Goal: Task Accomplishment & Management: Use online tool/utility

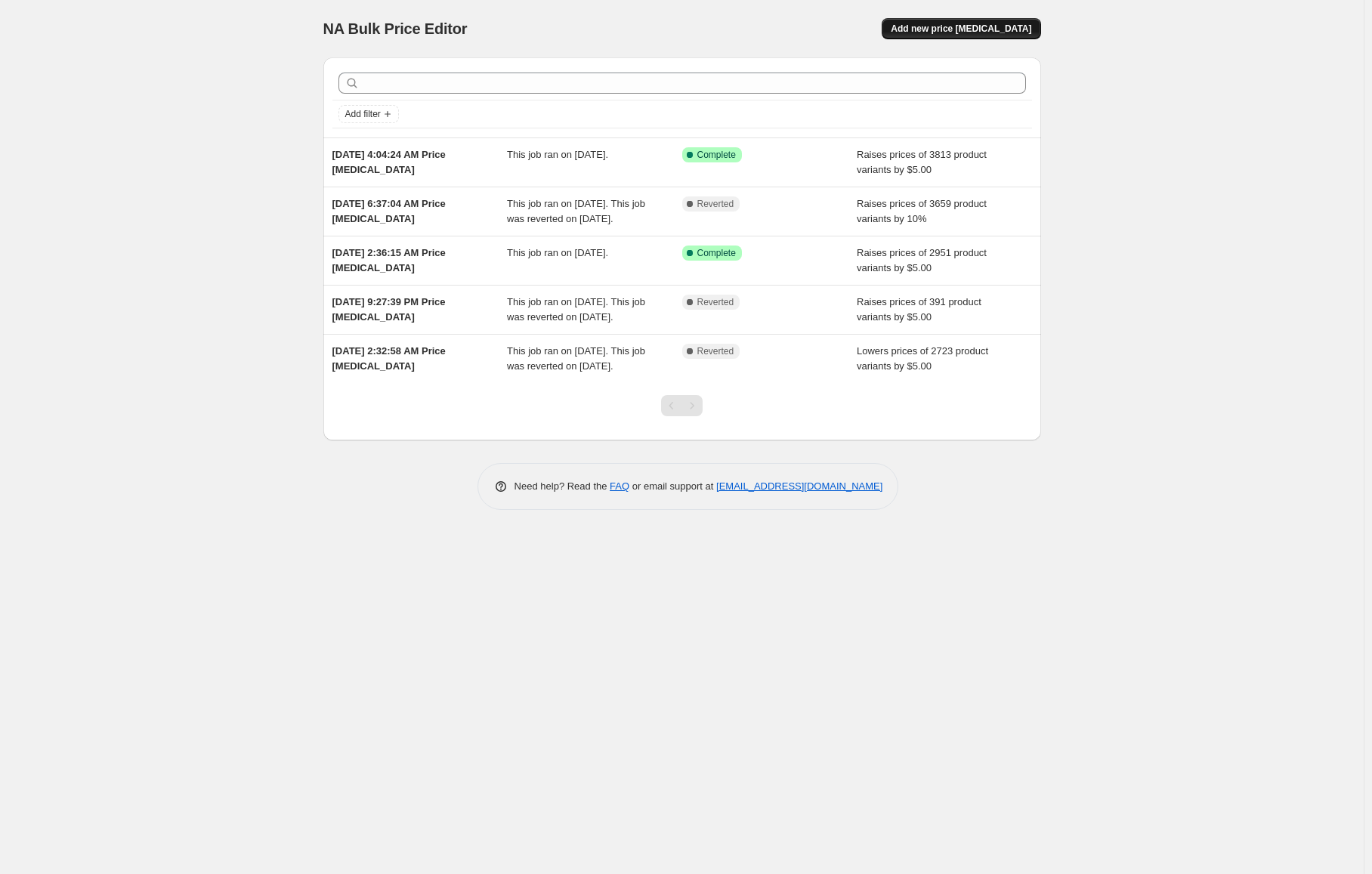
click at [942, 29] on span "Add new price change job" at bounding box center [960, 28] width 140 height 12
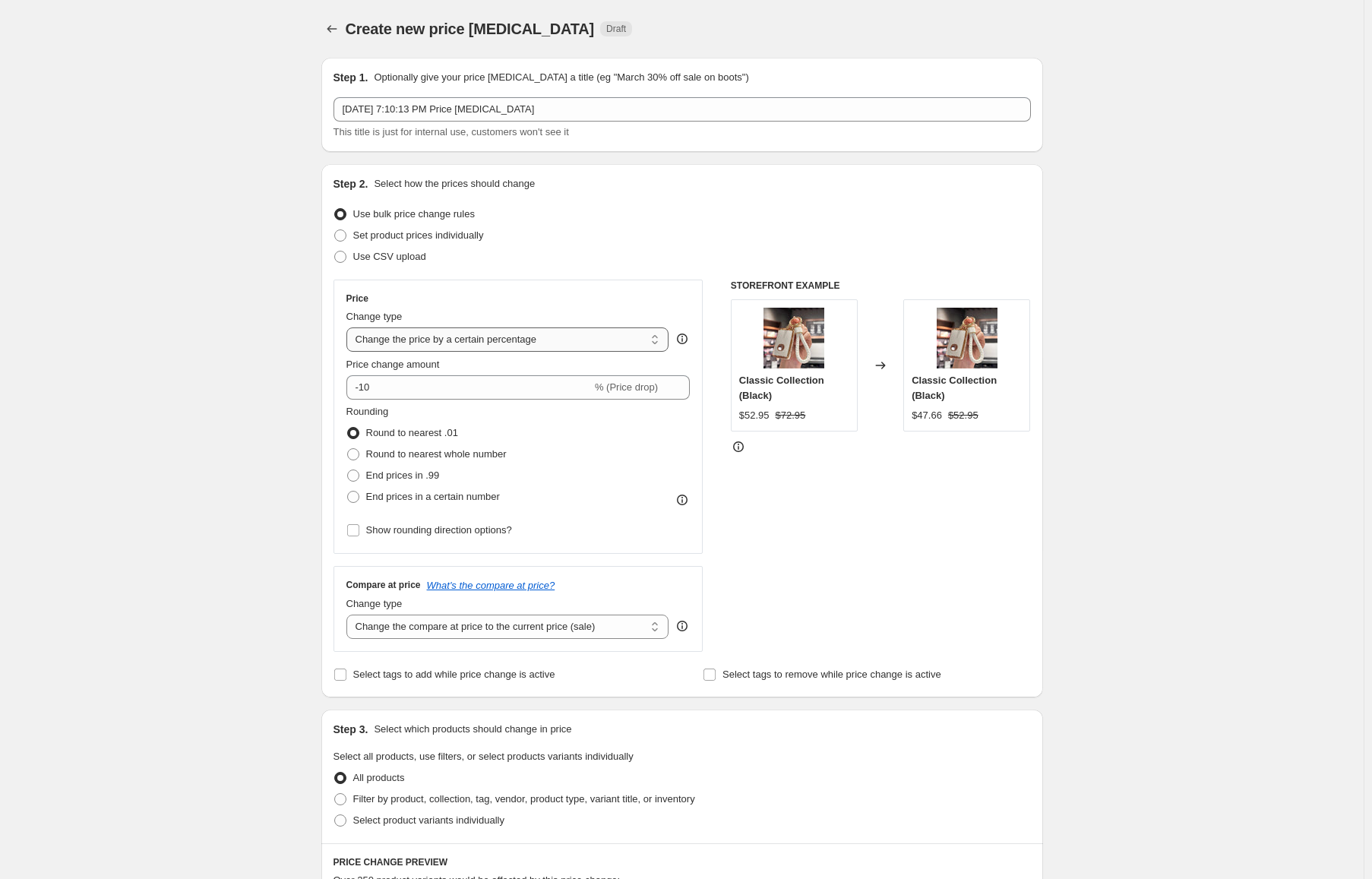
click at [444, 339] on select "Change the price to a certain amount Change the price by a certain amount Chang…" at bounding box center [508, 339] width 323 height 24
select select "by"
click at [349, 327] on select "Change the price to a certain amount Change the price by a certain amount Chang…" at bounding box center [508, 339] width 323 height 24
click at [470, 389] on input "-10.00" at bounding box center [484, 387] width 238 height 24
drag, startPoint x: 467, startPoint y: 389, endPoint x: 374, endPoint y: 390, distance: 93.0
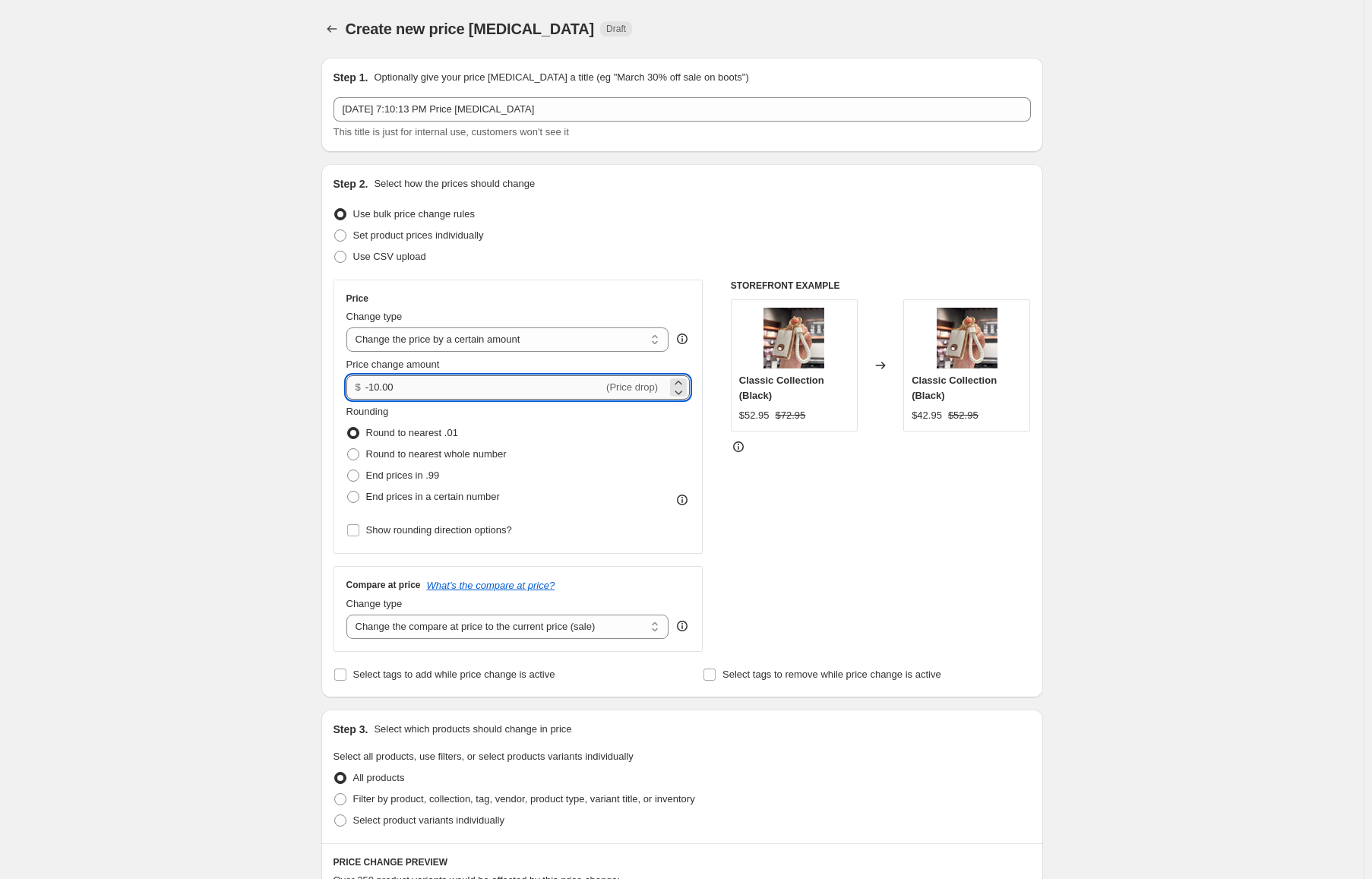
click at [374, 390] on input "-10.00" at bounding box center [484, 387] width 238 height 24
type input "-7.00"
click at [280, 354] on div "Create new price change job. This page is ready Create new price change job Dra…" at bounding box center [681, 759] width 1364 height 1519
click at [410, 494] on span "End prices in a certain number" at bounding box center [432, 496] width 134 height 11
click at [348, 492] on input "End prices in a certain number" at bounding box center [347, 491] width 1 height 1
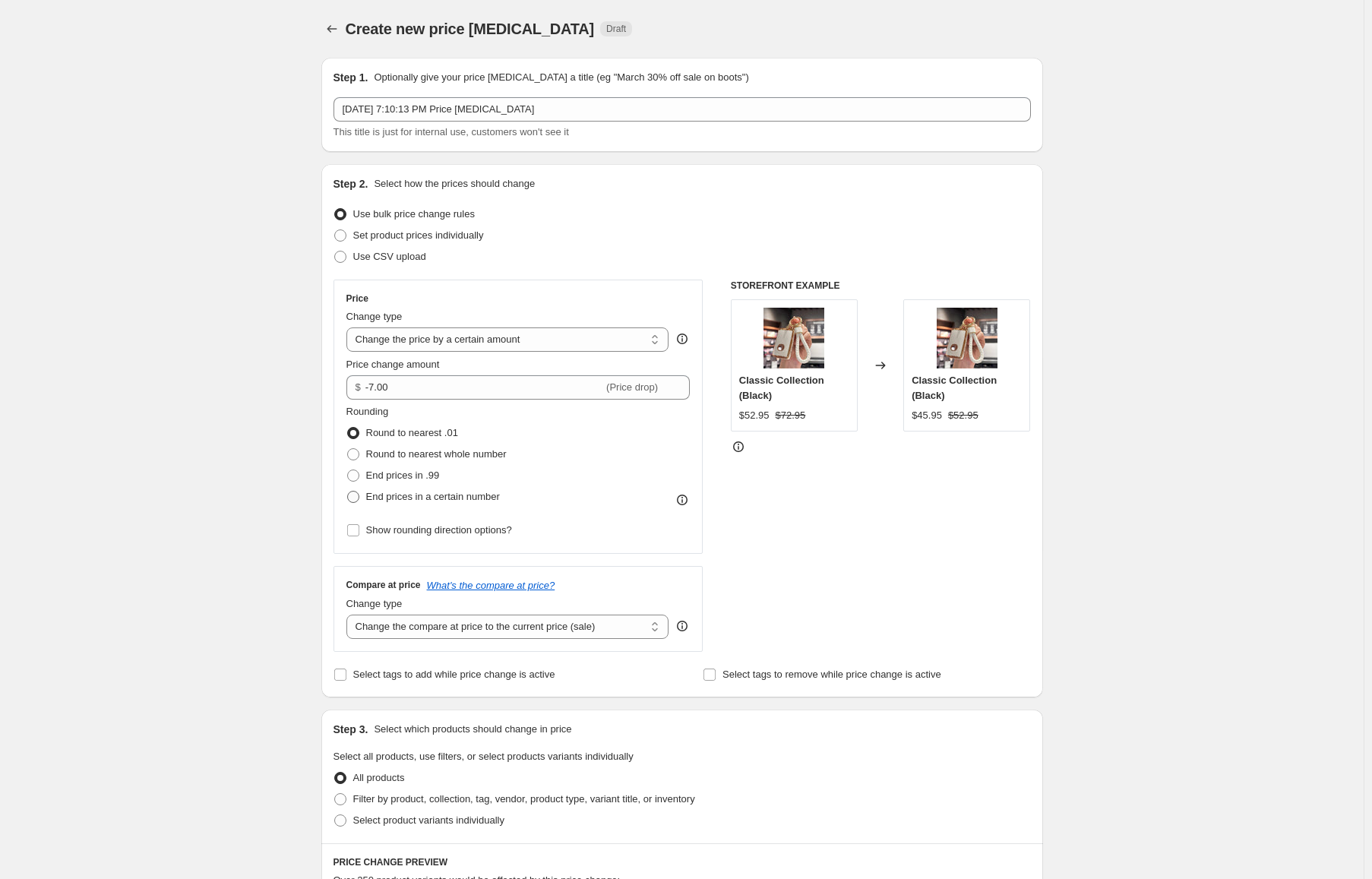
radio input "true"
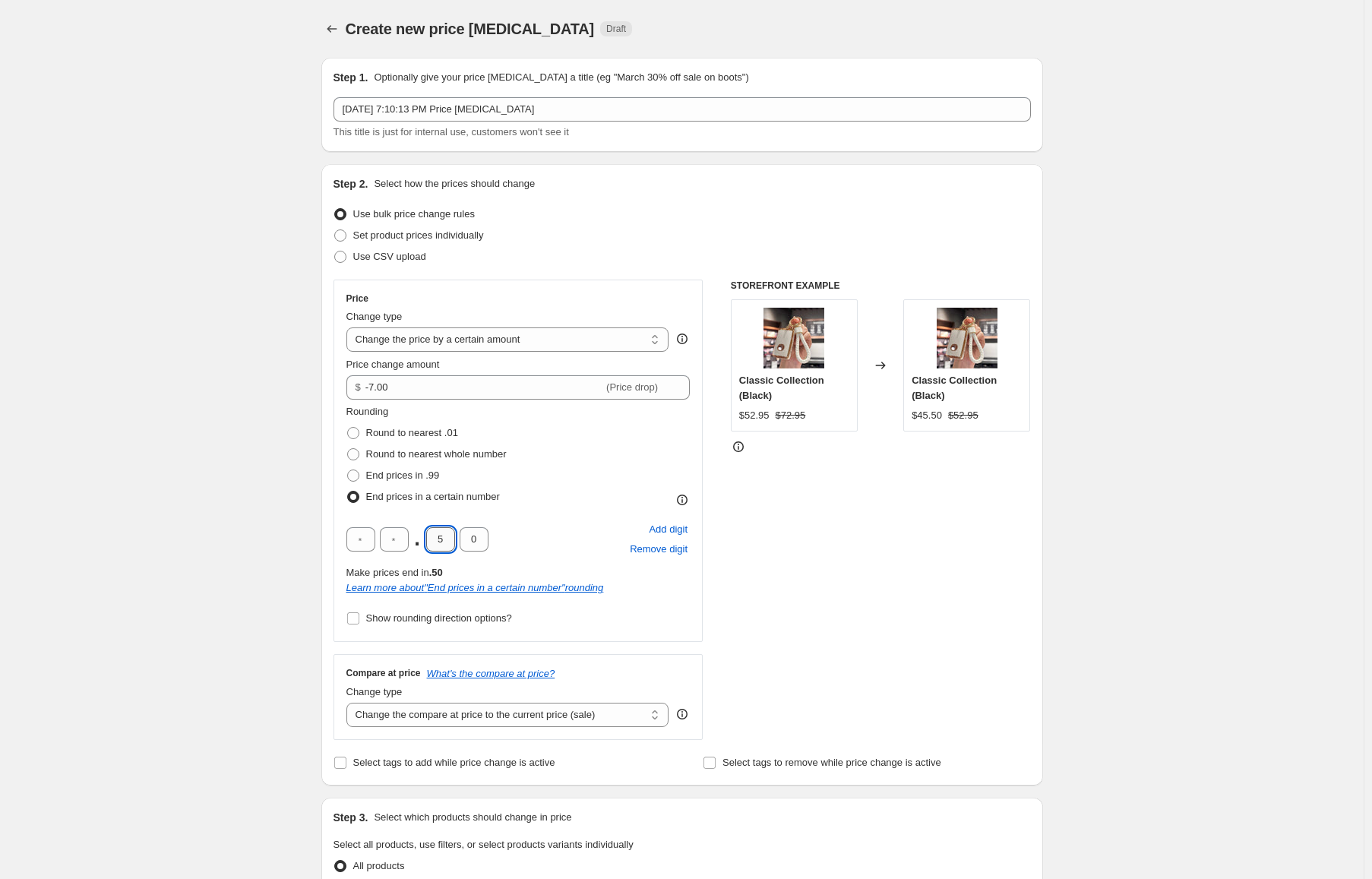
drag, startPoint x: 456, startPoint y: 541, endPoint x: 443, endPoint y: 537, distance: 13.6
click at [454, 539] on input "5" at bounding box center [440, 540] width 29 height 24
click at [442, 537] on input "5" at bounding box center [440, 540] width 29 height 24
type input "5"
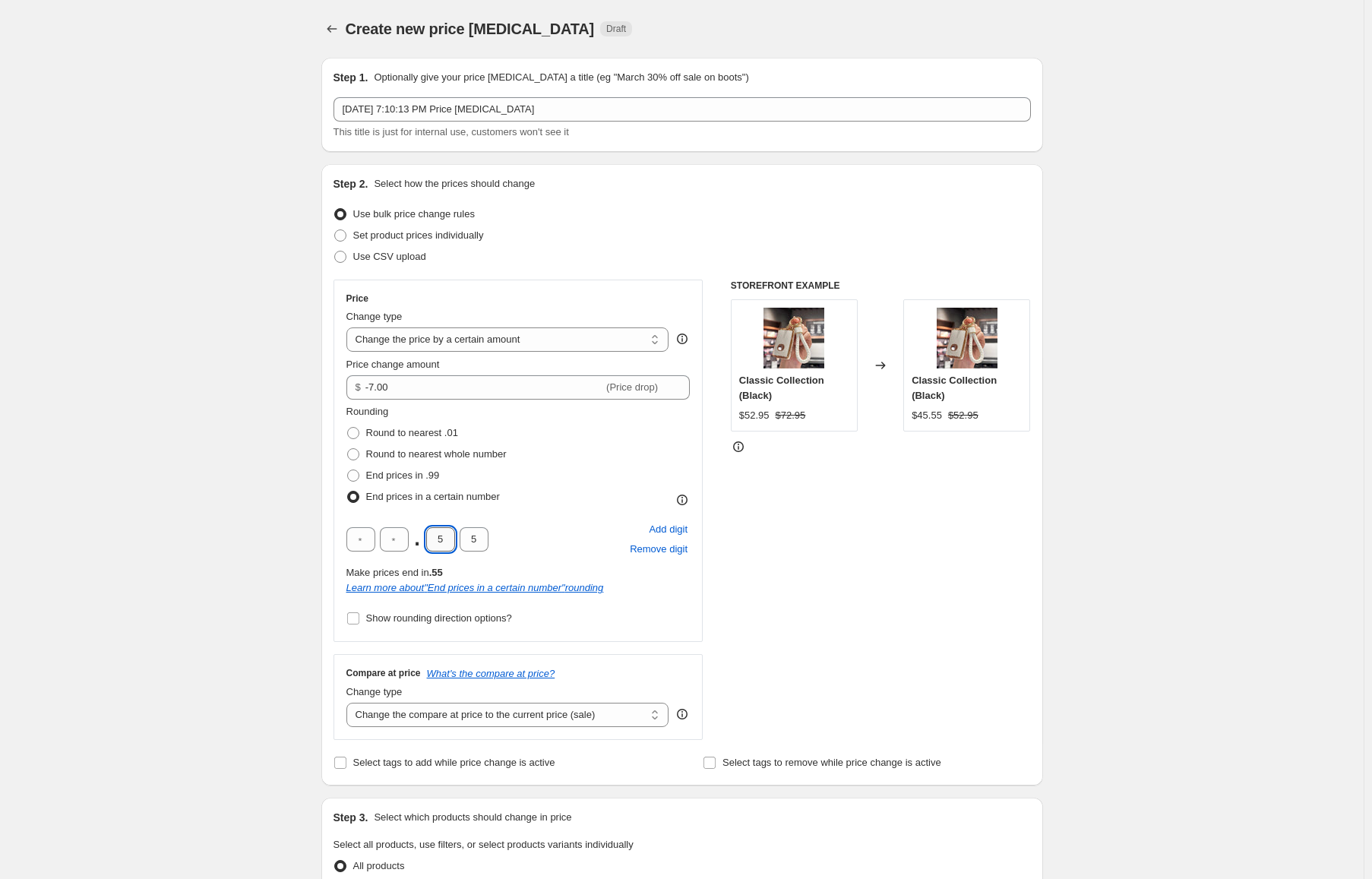
click at [438, 537] on input "5" at bounding box center [440, 540] width 29 height 24
type input "9"
drag, startPoint x: 360, startPoint y: 379, endPoint x: 327, endPoint y: 382, distance: 33.1
click at [333, 379] on div "Step 2. Select how the prices should change Use bulk price change rules Set pro…" at bounding box center [681, 475] width 722 height 622
type input "5.00"
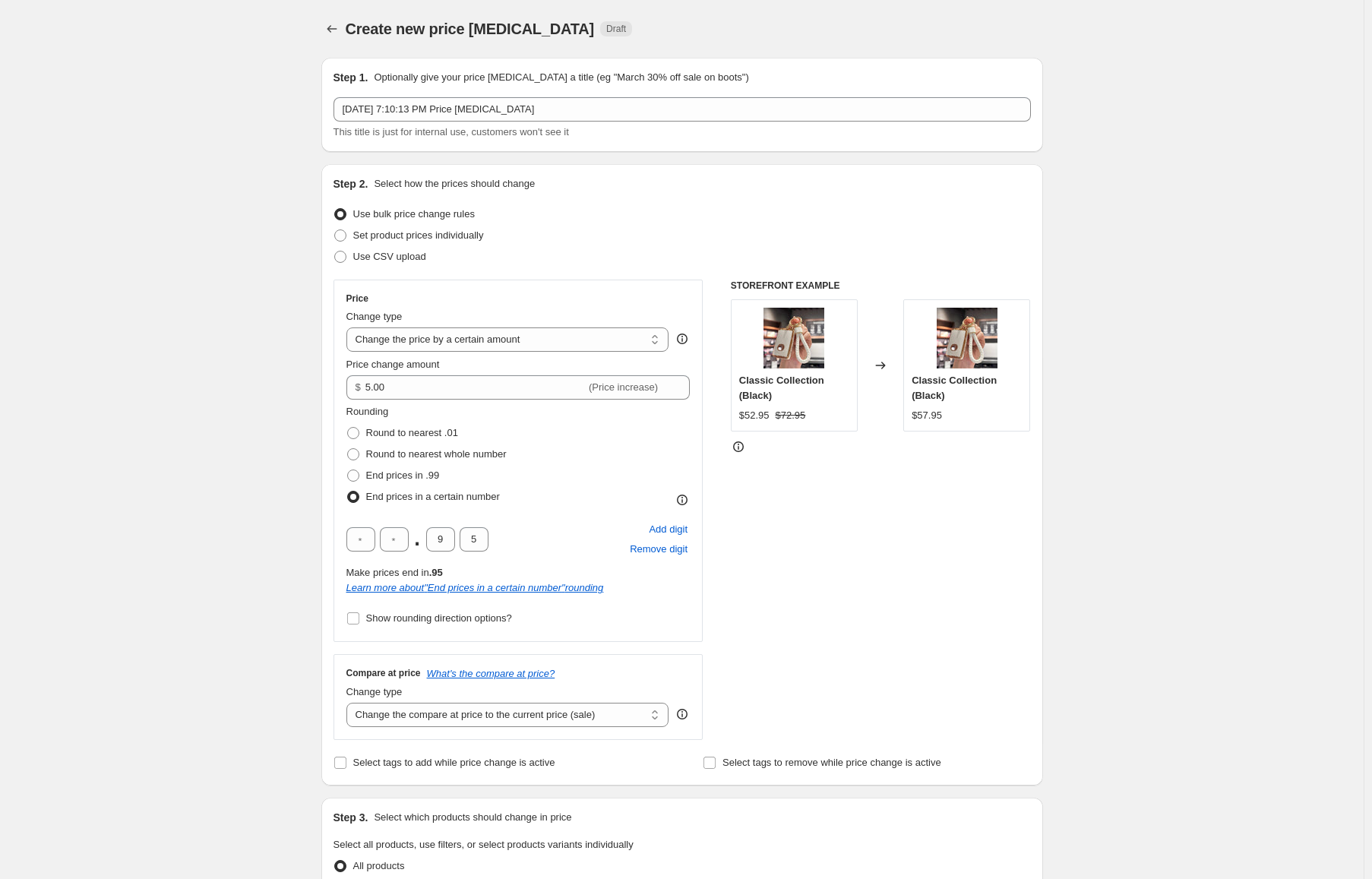
click at [244, 397] on div "Create new price change job. This page is ready Create new price change job Dra…" at bounding box center [681, 803] width 1364 height 1607
drag, startPoint x: 464, startPoint y: 384, endPoint x: 309, endPoint y: 382, distance: 155.0
click at [309, 382] on div "Create new price change job. This page is ready Create new price change job Dra…" at bounding box center [682, 803] width 758 height 1607
type input "-7.00"
click at [308, 382] on div "Create new price change job. This page is ready Create new price change job Dra…" at bounding box center [682, 803] width 758 height 1607
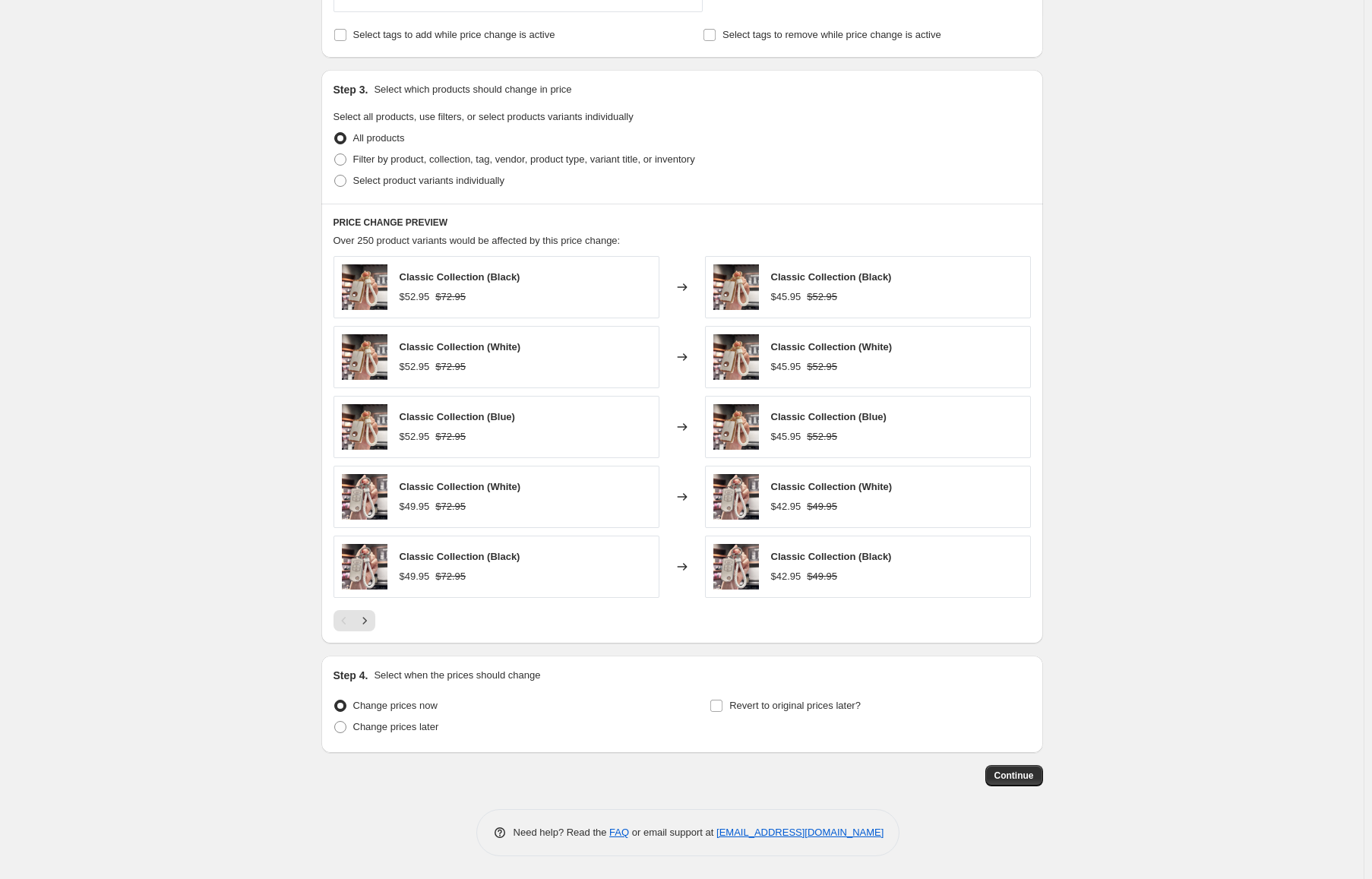
scroll to position [349, 0]
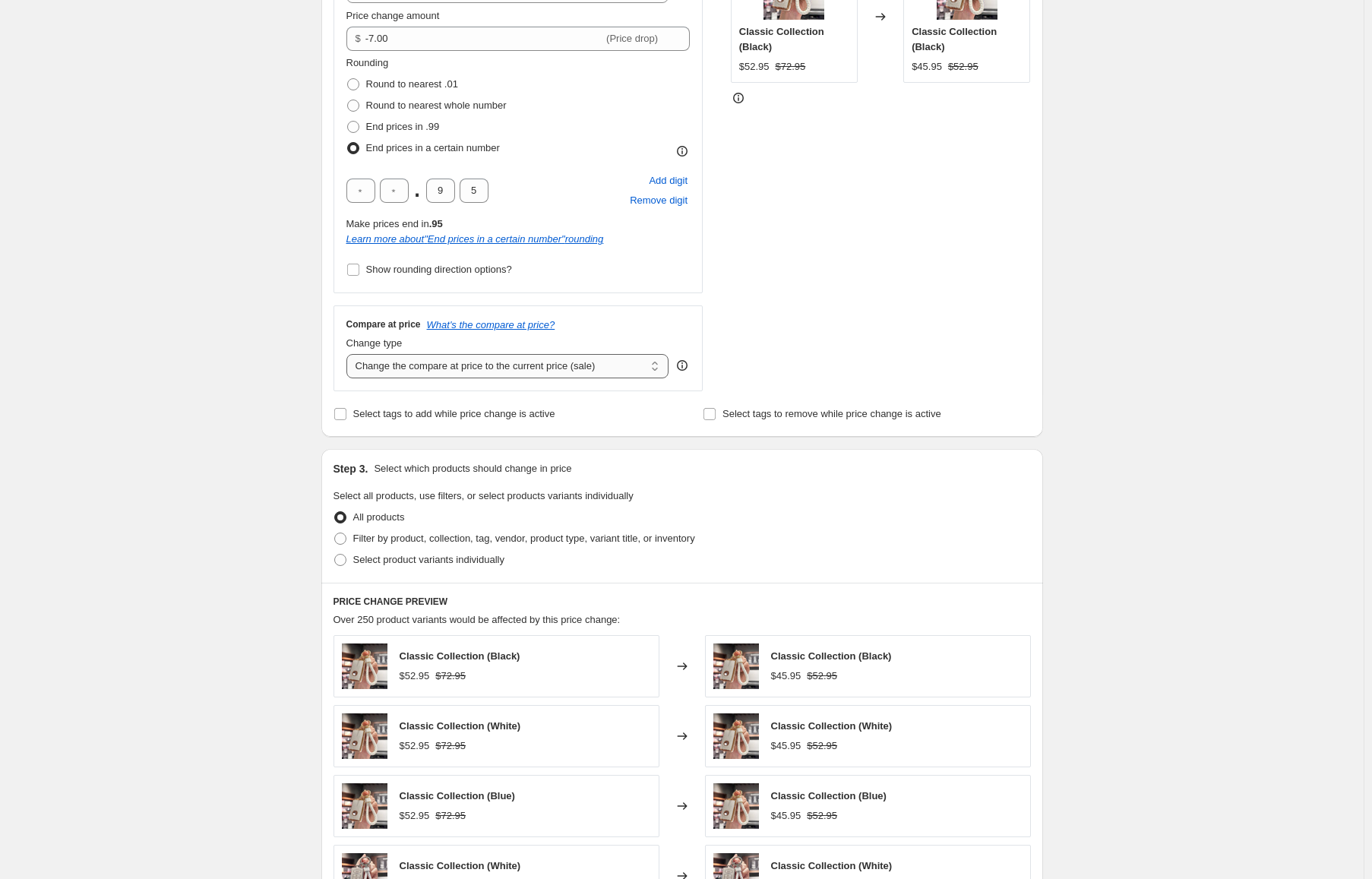
click at [413, 374] on select "Change the compare at price to the current price (sale) Change the compare at p…" at bounding box center [508, 366] width 323 height 24
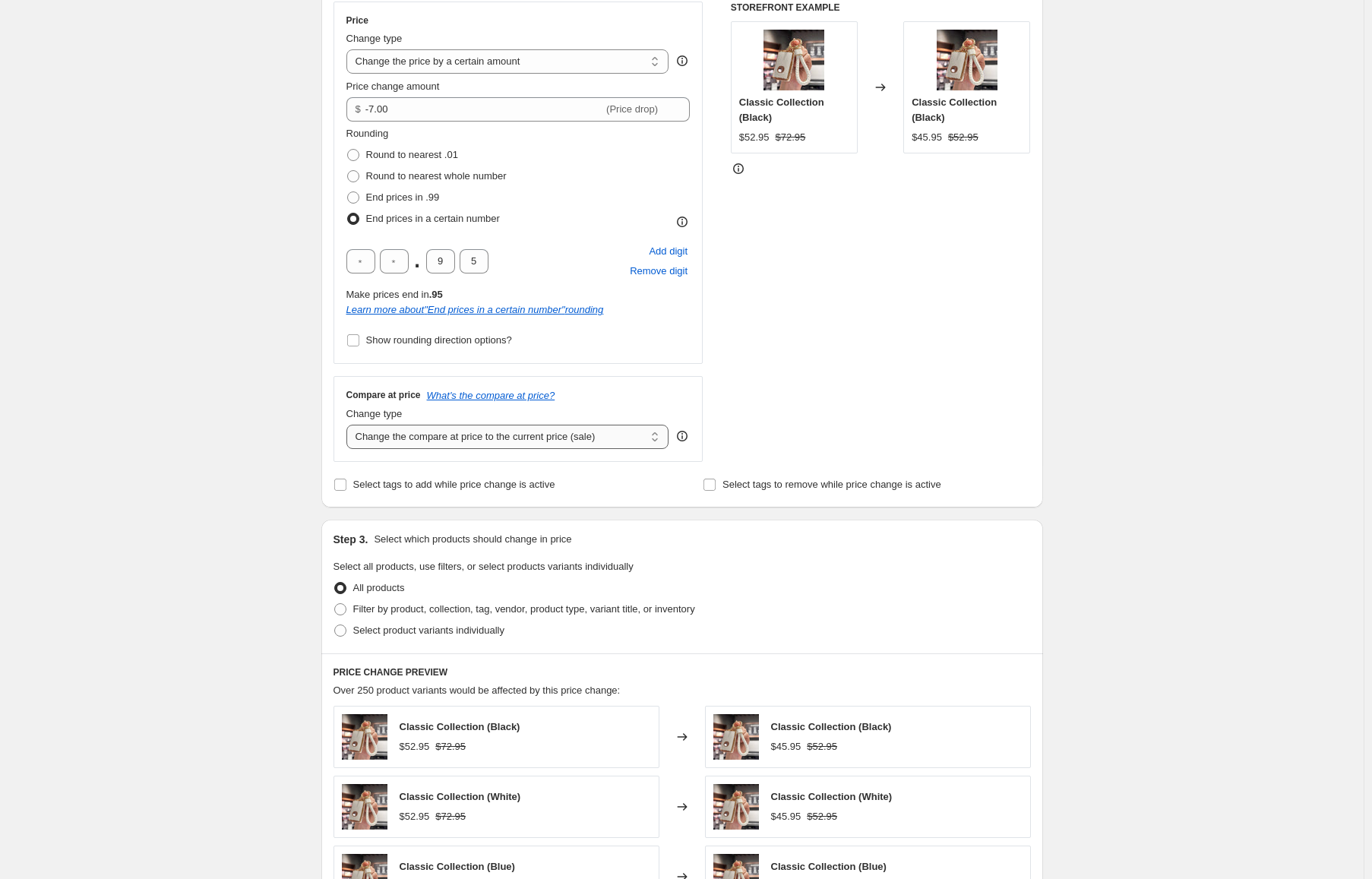
scroll to position [273, 0]
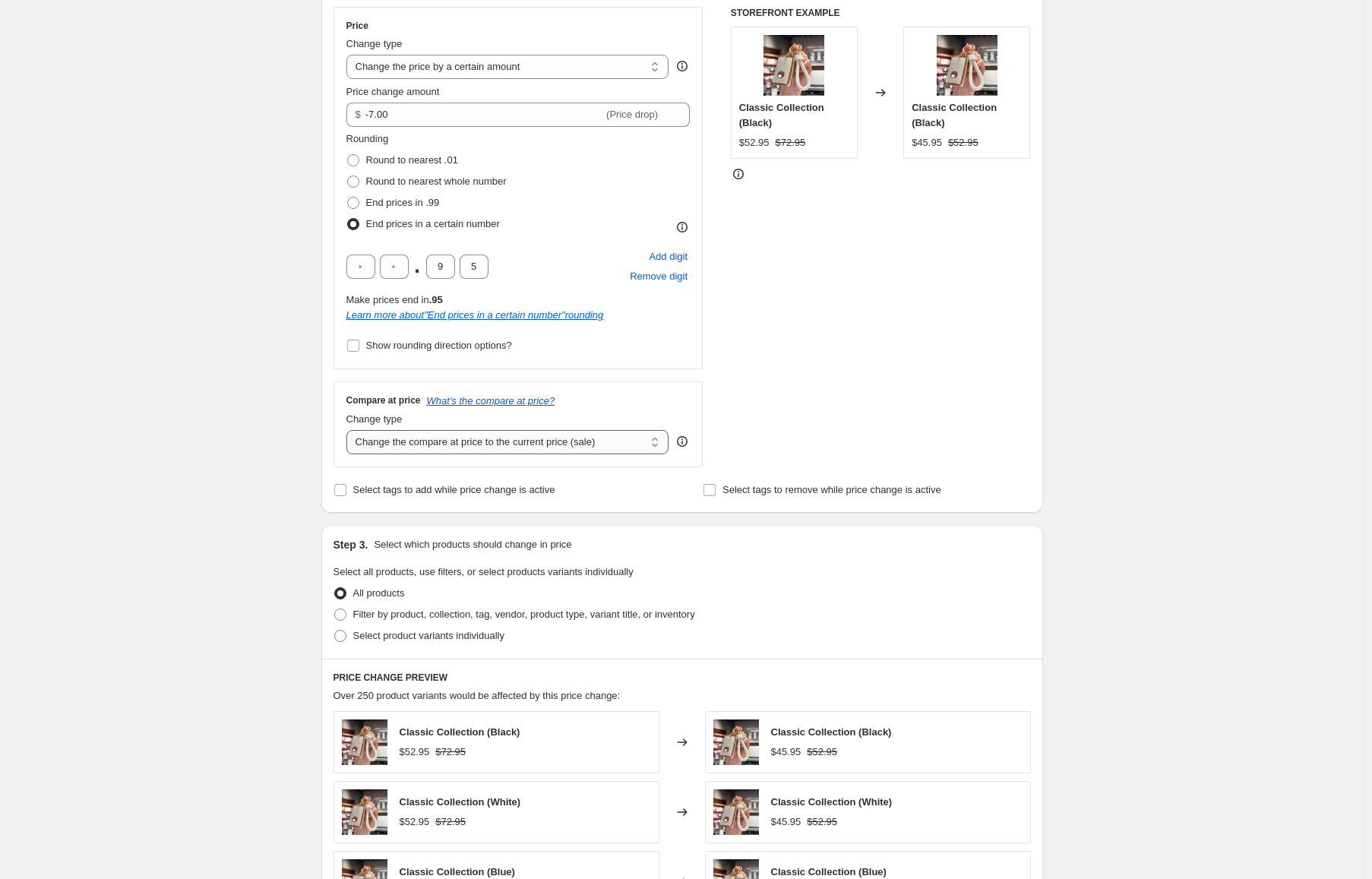
click at [409, 439] on select "Change the compare at price to the current price (sale) Change the compare at p…" at bounding box center [508, 442] width 323 height 24
select select "no_change"
click at [349, 430] on select "Change the compare at price to the current price (sale) Change the compare at p…" at bounding box center [508, 442] width 323 height 24
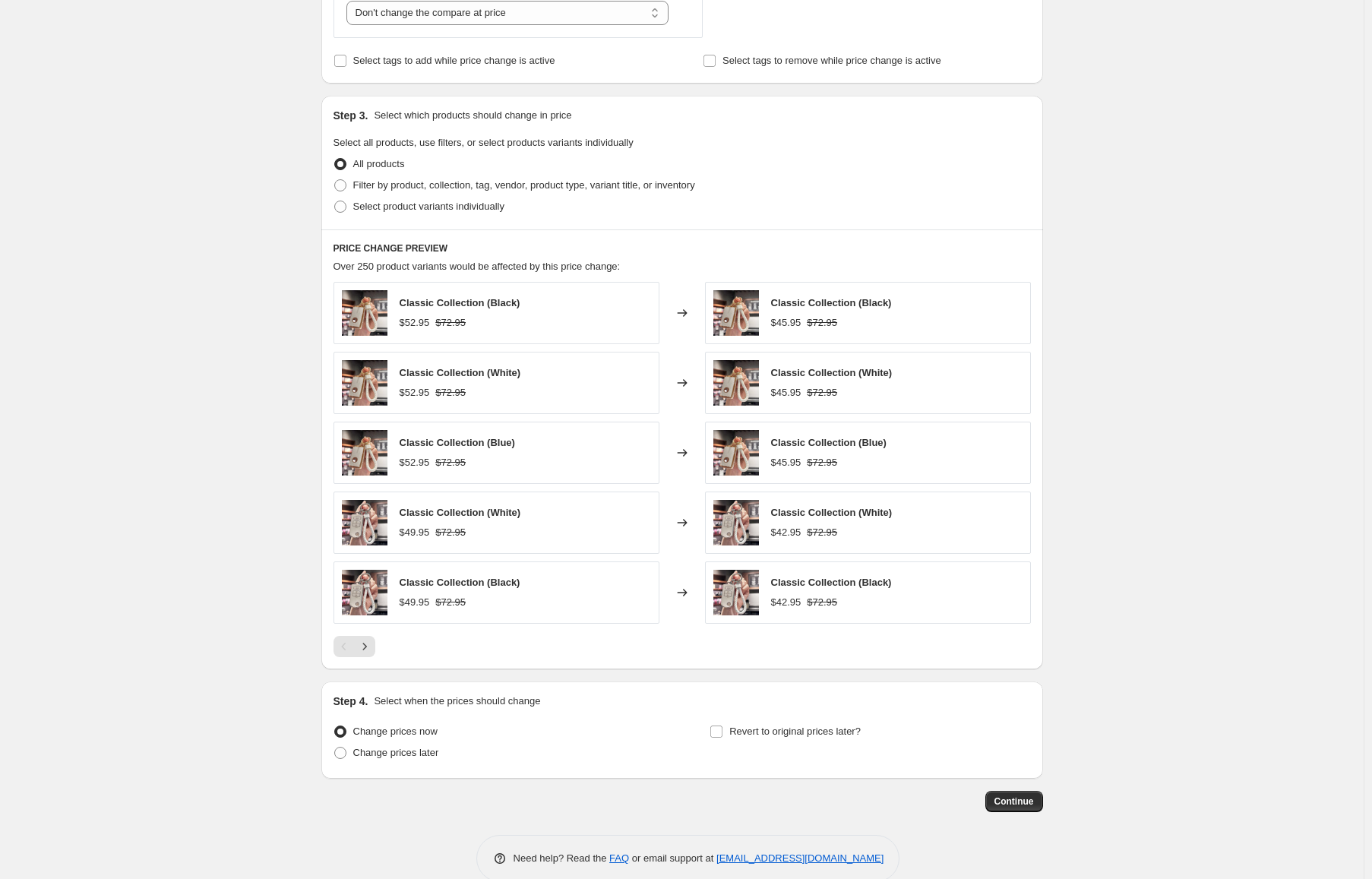
scroll to position [729, 0]
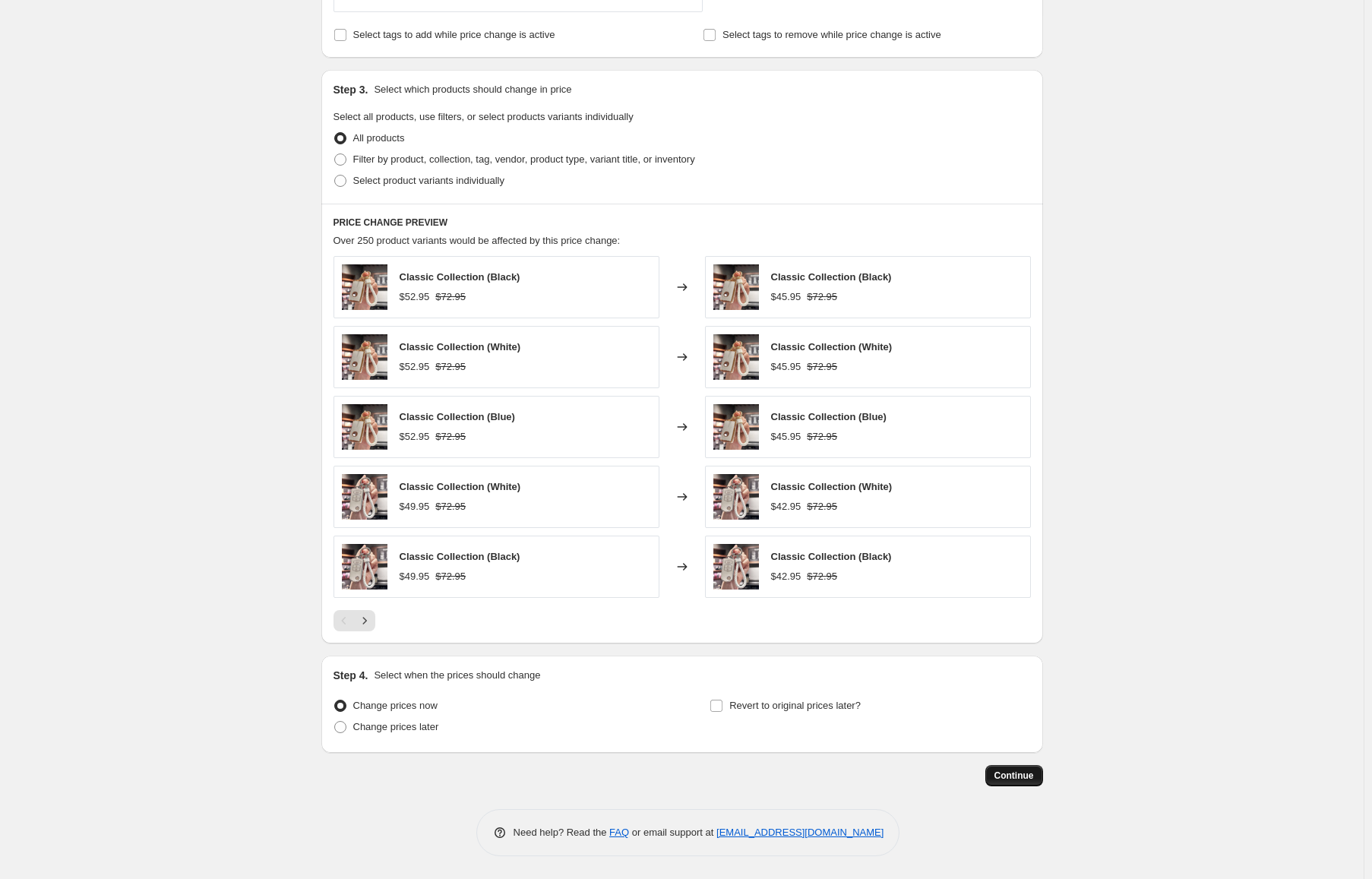
click at [1009, 774] on span "Continue" at bounding box center [1013, 776] width 40 height 12
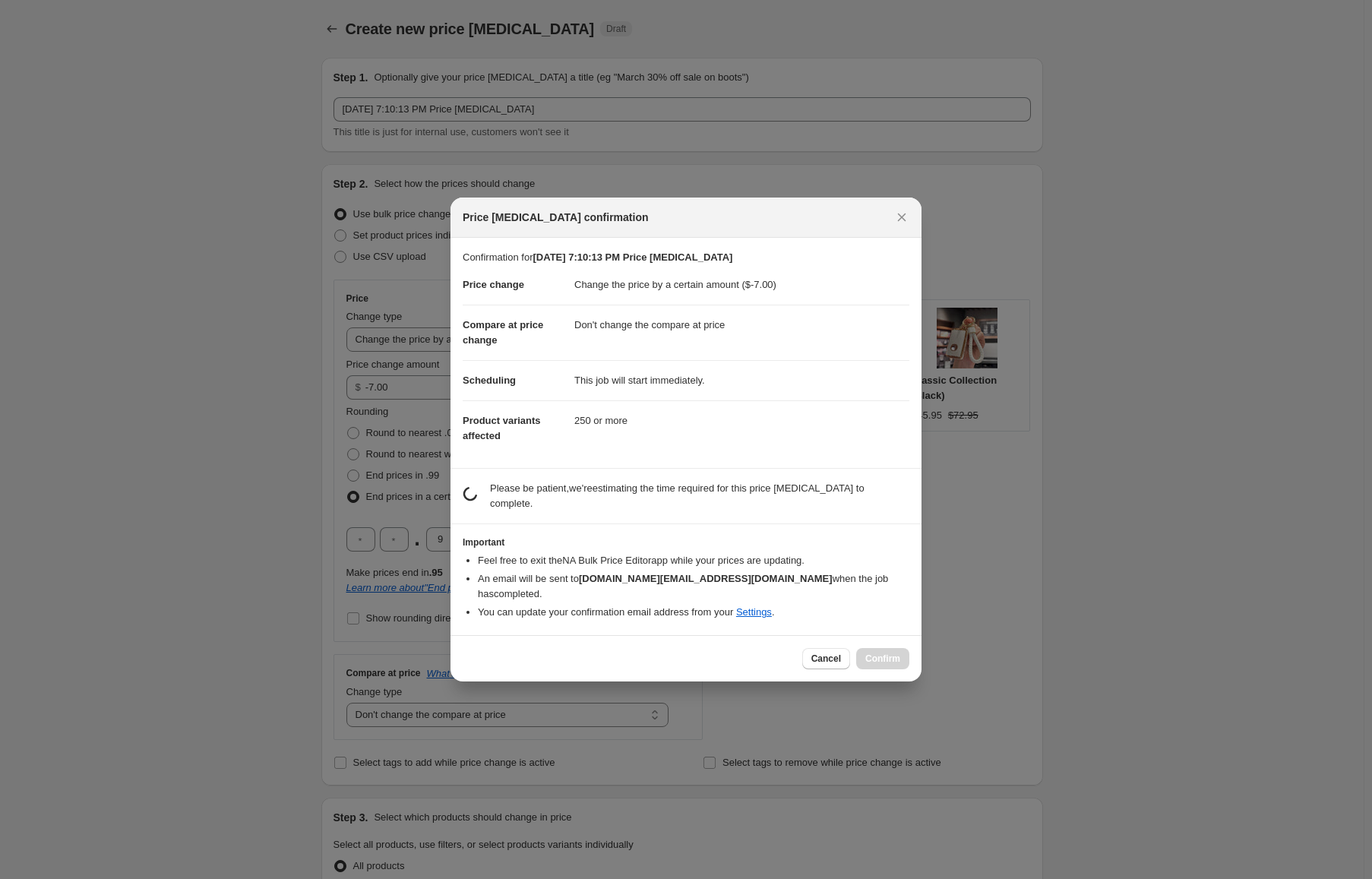
scroll to position [0, 0]
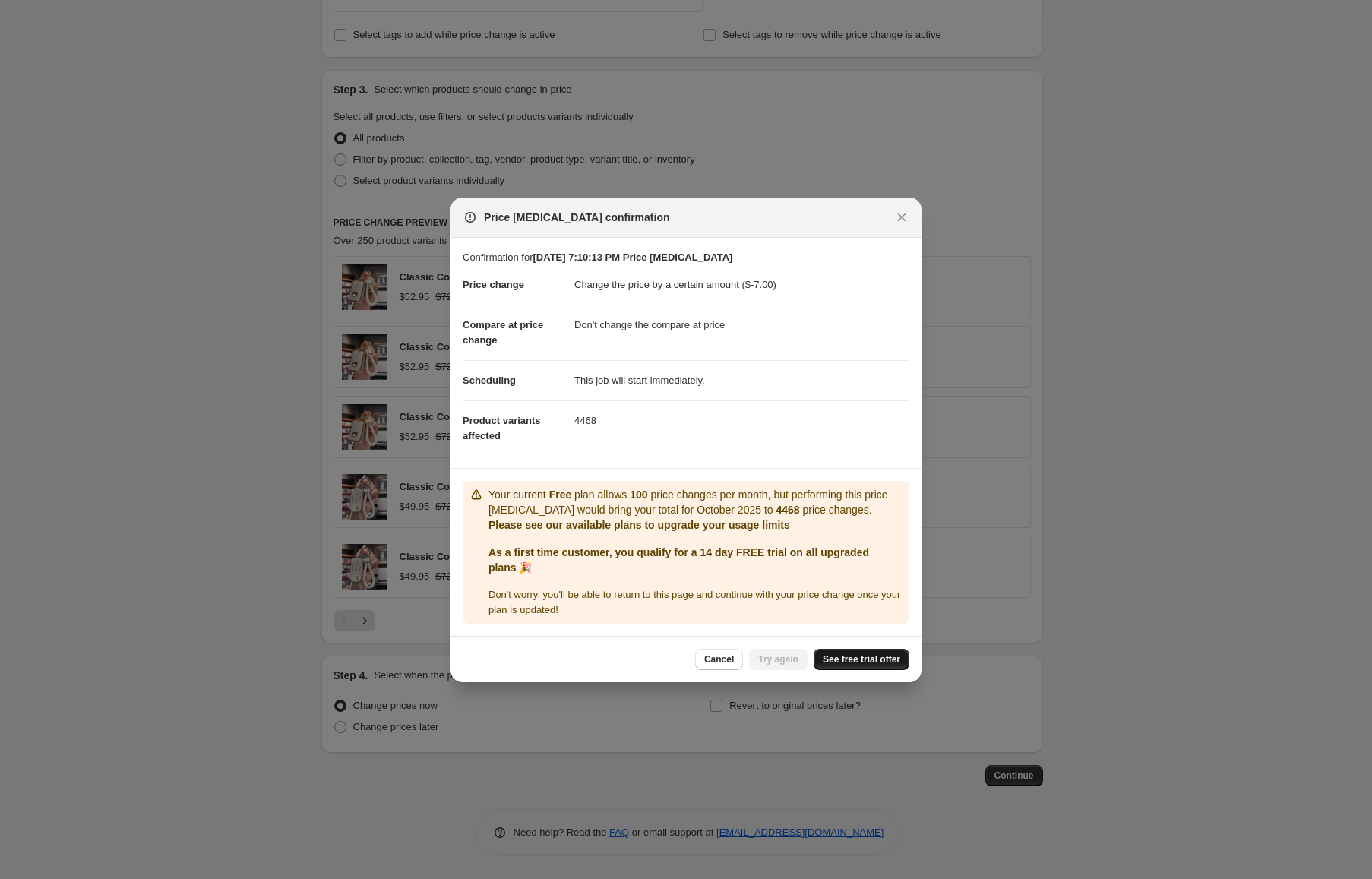
click at [887, 654] on span "See free trial offer" at bounding box center [861, 659] width 77 height 12
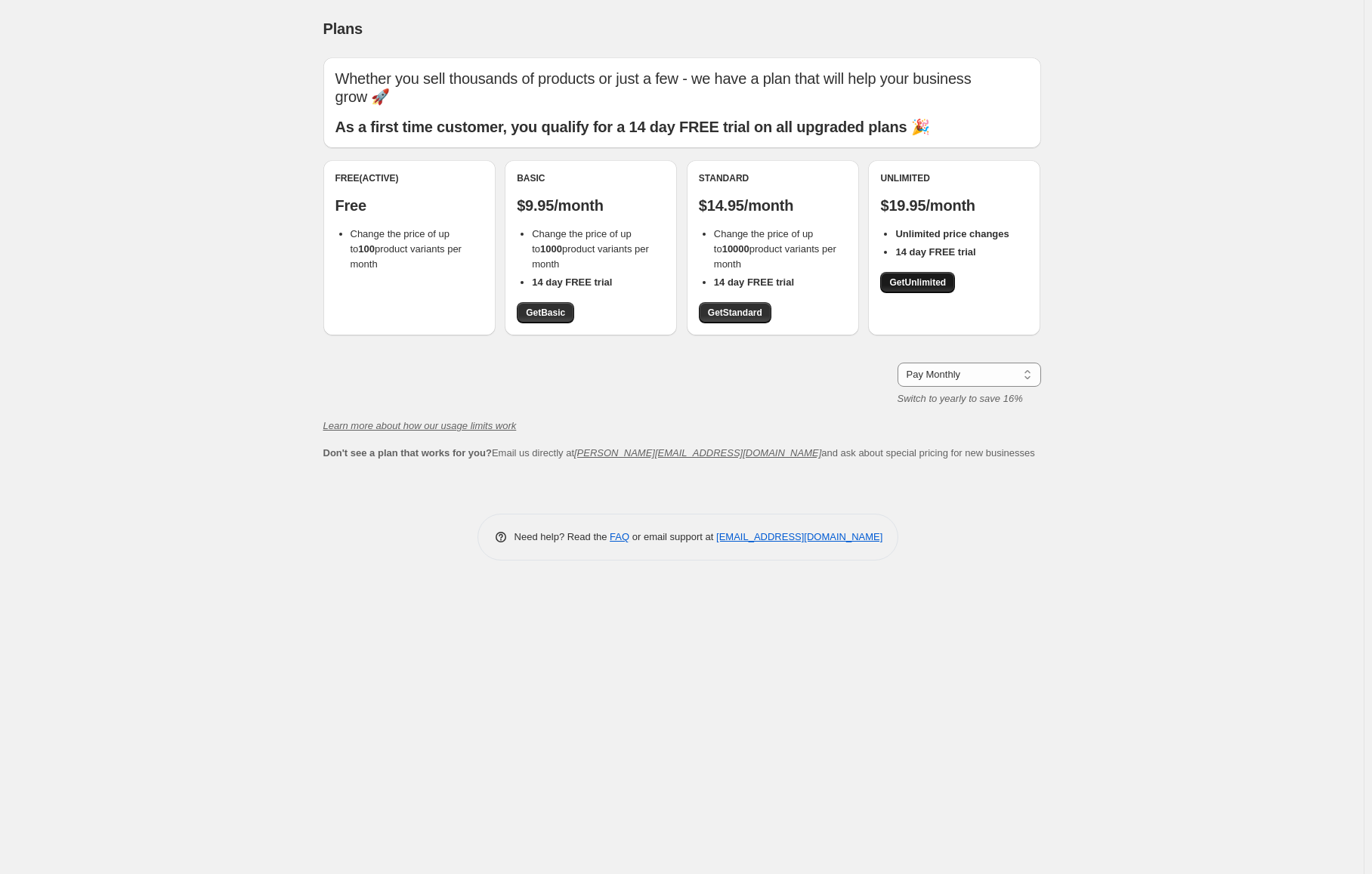
click at [912, 285] on span "Get Unlimited" at bounding box center [918, 282] width 57 height 12
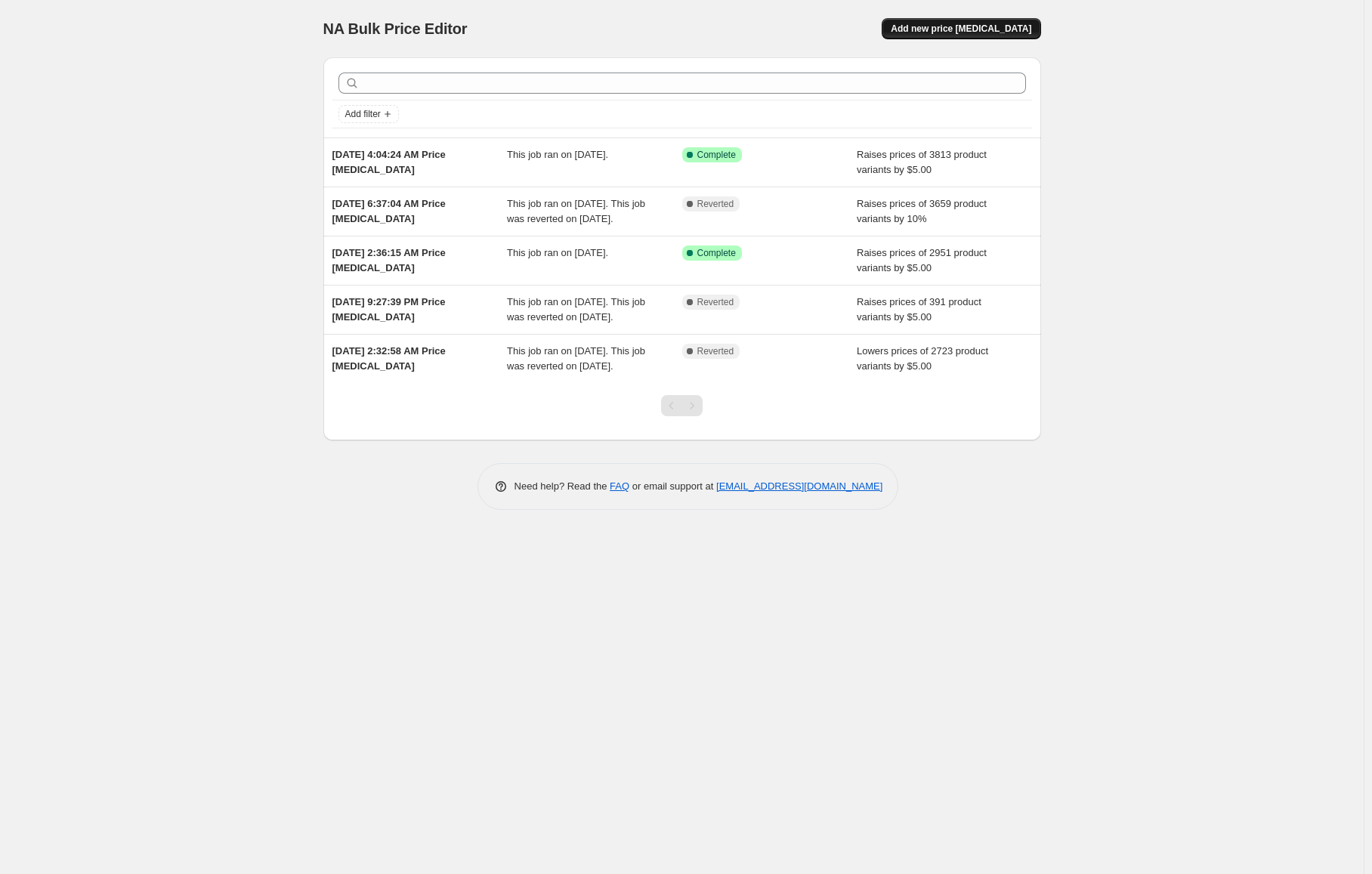
click at [935, 25] on span "Add new price change job" at bounding box center [960, 28] width 140 height 12
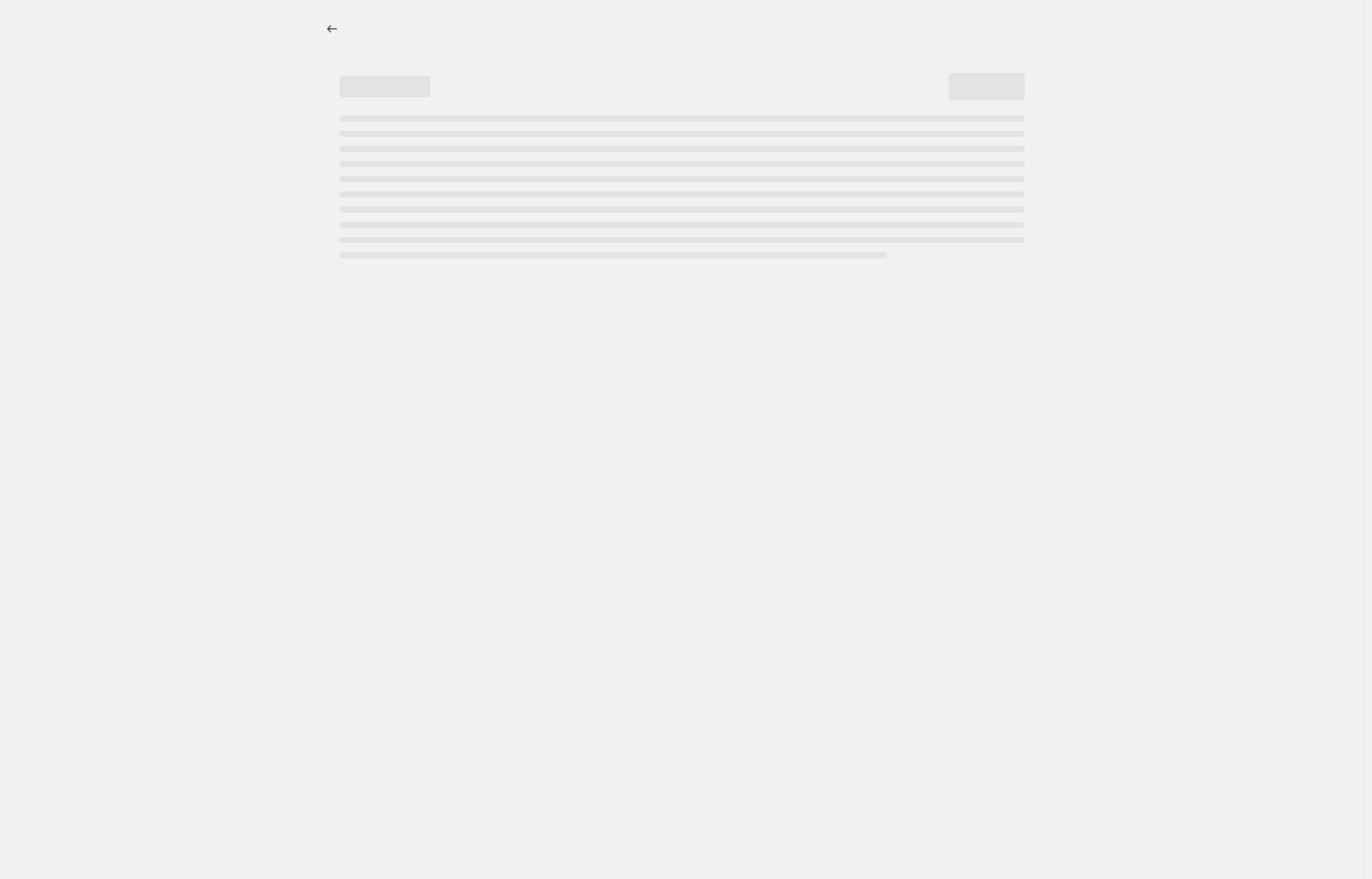
select select "percentage"
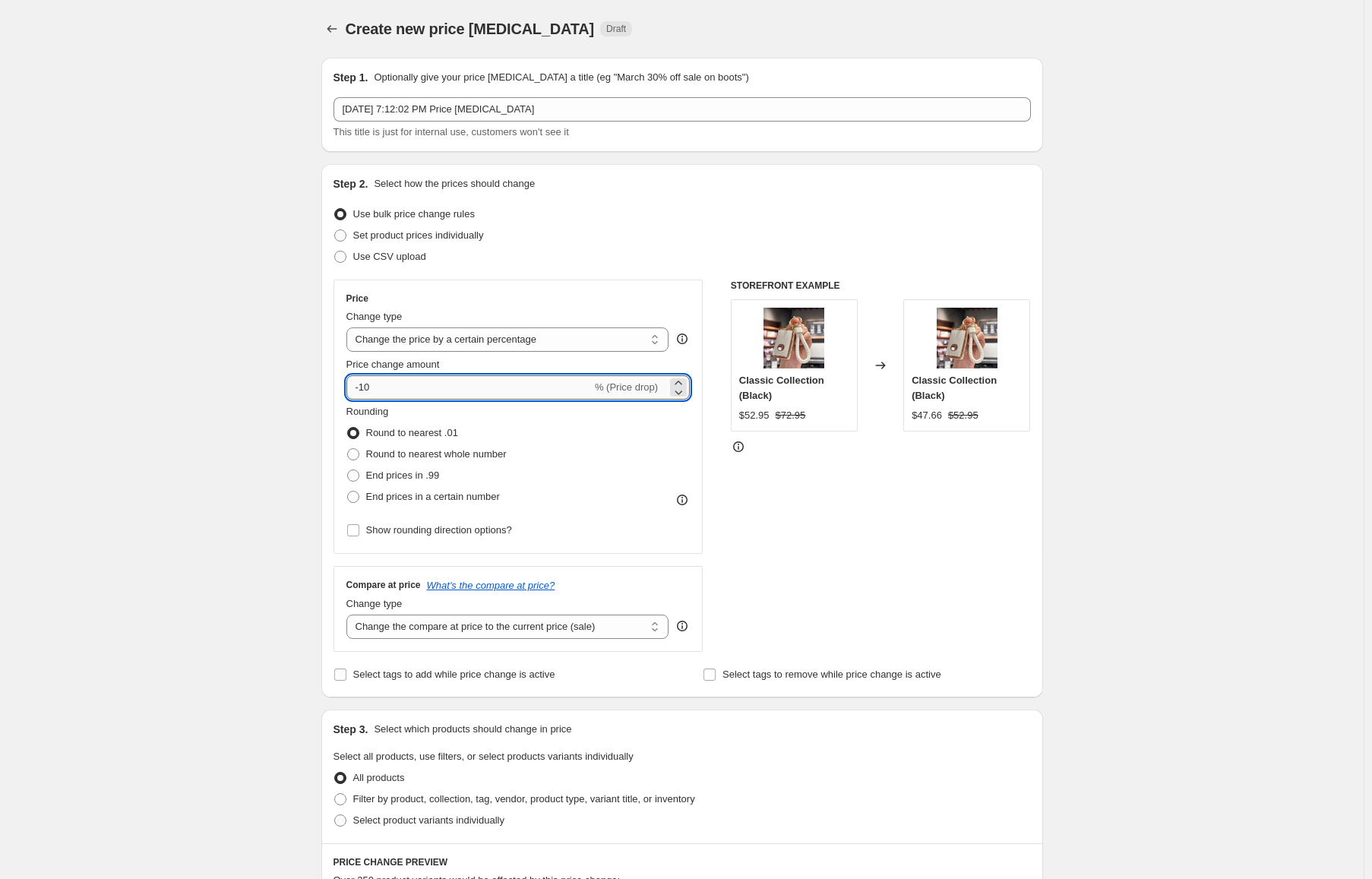
drag, startPoint x: 426, startPoint y: 390, endPoint x: 363, endPoint y: 386, distance: 63.1
click at [363, 386] on input "-10" at bounding box center [469, 387] width 245 height 24
type input "-7"
click at [213, 348] on div "Create new price change job. This page is ready Create new price change job Dra…" at bounding box center [681, 759] width 1364 height 1519
click at [444, 386] on input "-7" at bounding box center [469, 387] width 245 height 24
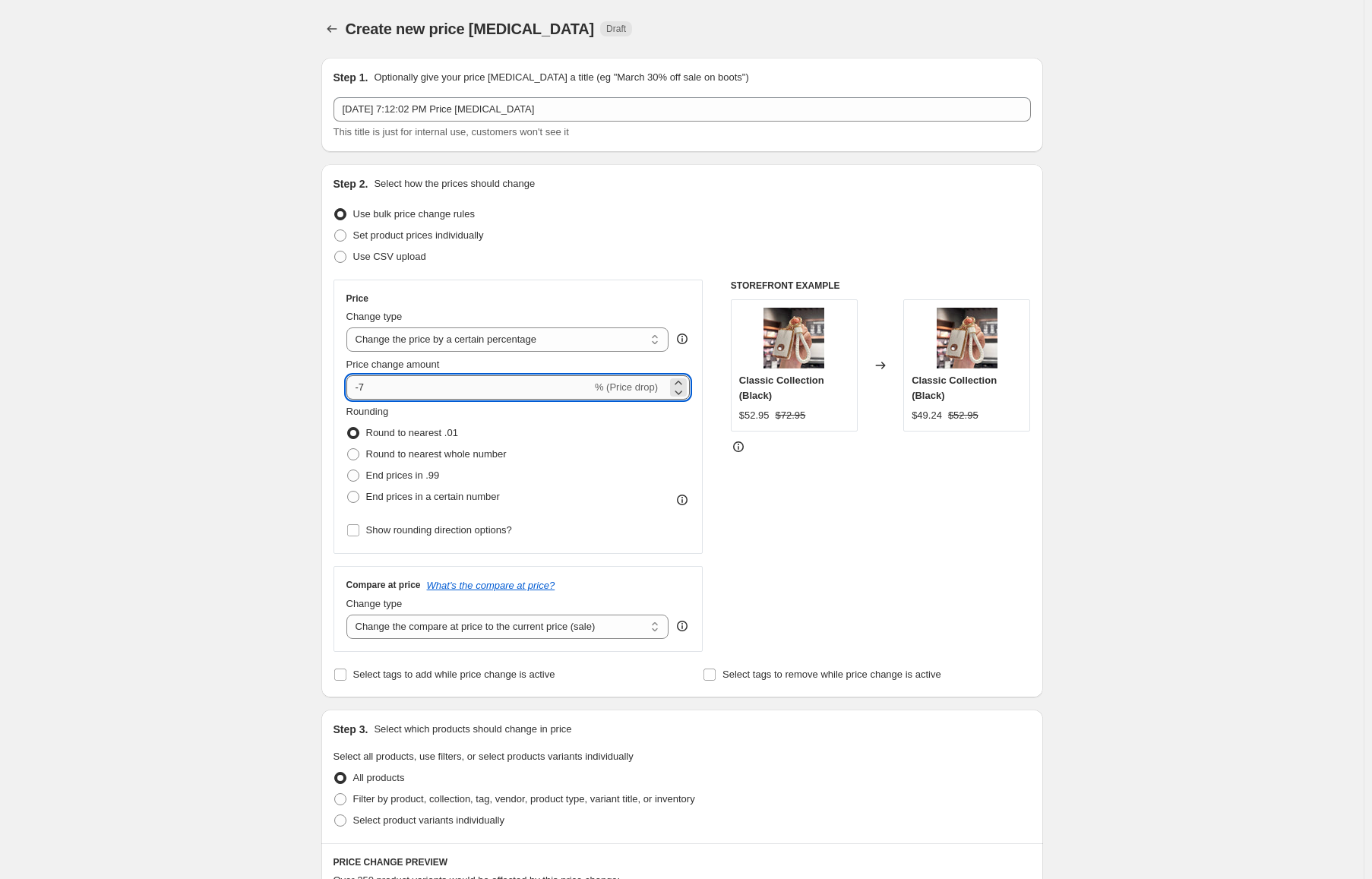
click at [580, 395] on input "-7" at bounding box center [469, 387] width 245 height 24
click at [469, 345] on select "Change the price to a certain amount Change the price by a certain amount Chang…" at bounding box center [508, 339] width 323 height 24
select select "to"
click at [349, 327] on select "Change the price to a certain amount Change the price by a certain amount Chang…" at bounding box center [508, 339] width 323 height 24
type input "80.00"
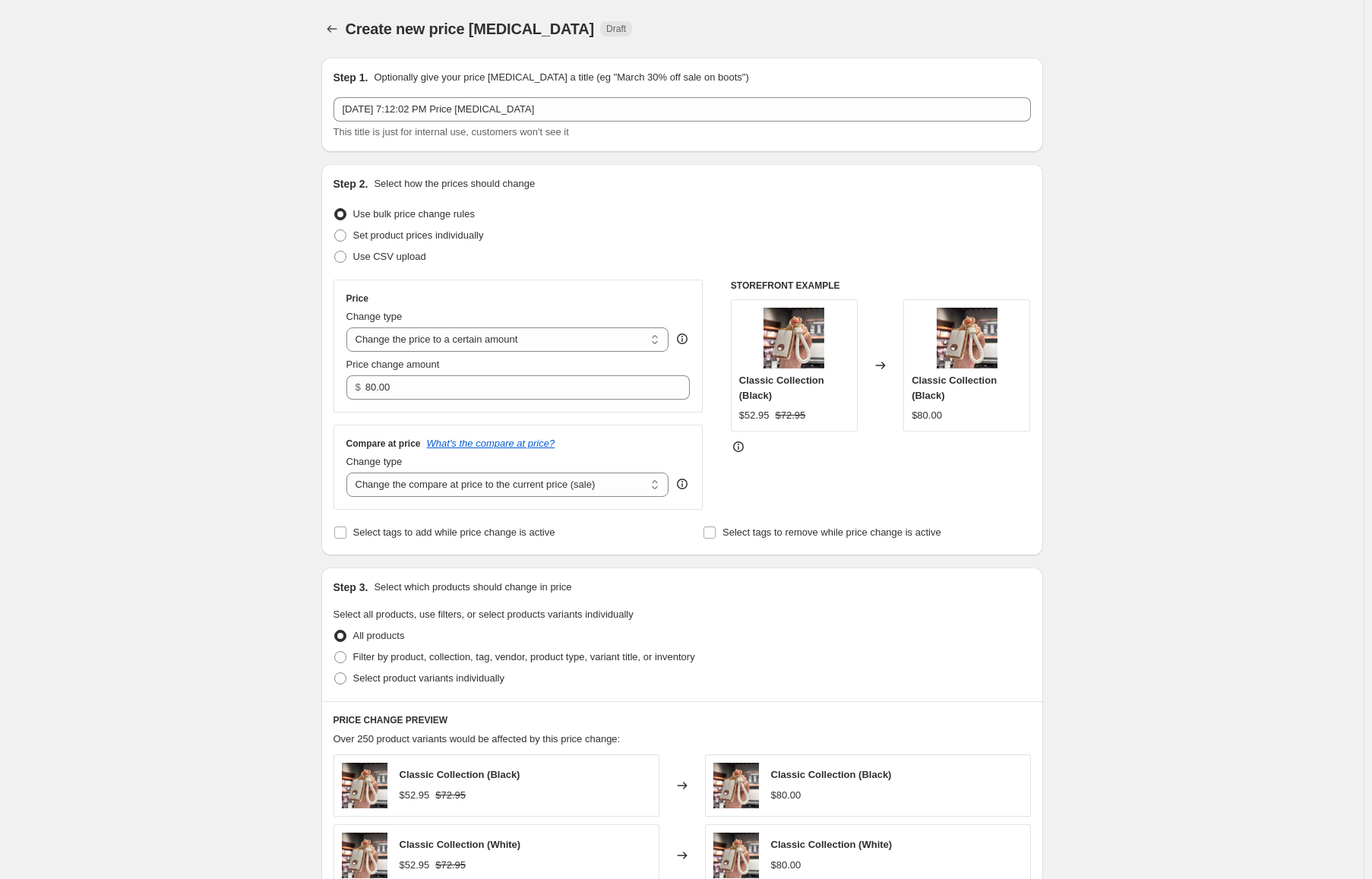
click at [219, 331] on div "Create new price change job. This page is ready Create new price change job Dra…" at bounding box center [681, 689] width 1364 height 1378
click at [456, 339] on select "Change the price to a certain amount Change the price by a certain amount Chang…" at bounding box center [508, 339] width 323 height 24
select select "by"
click at [349, 327] on select "Change the price to a certain amount Change the price by a certain amount Chang…" at bounding box center [508, 339] width 323 height 24
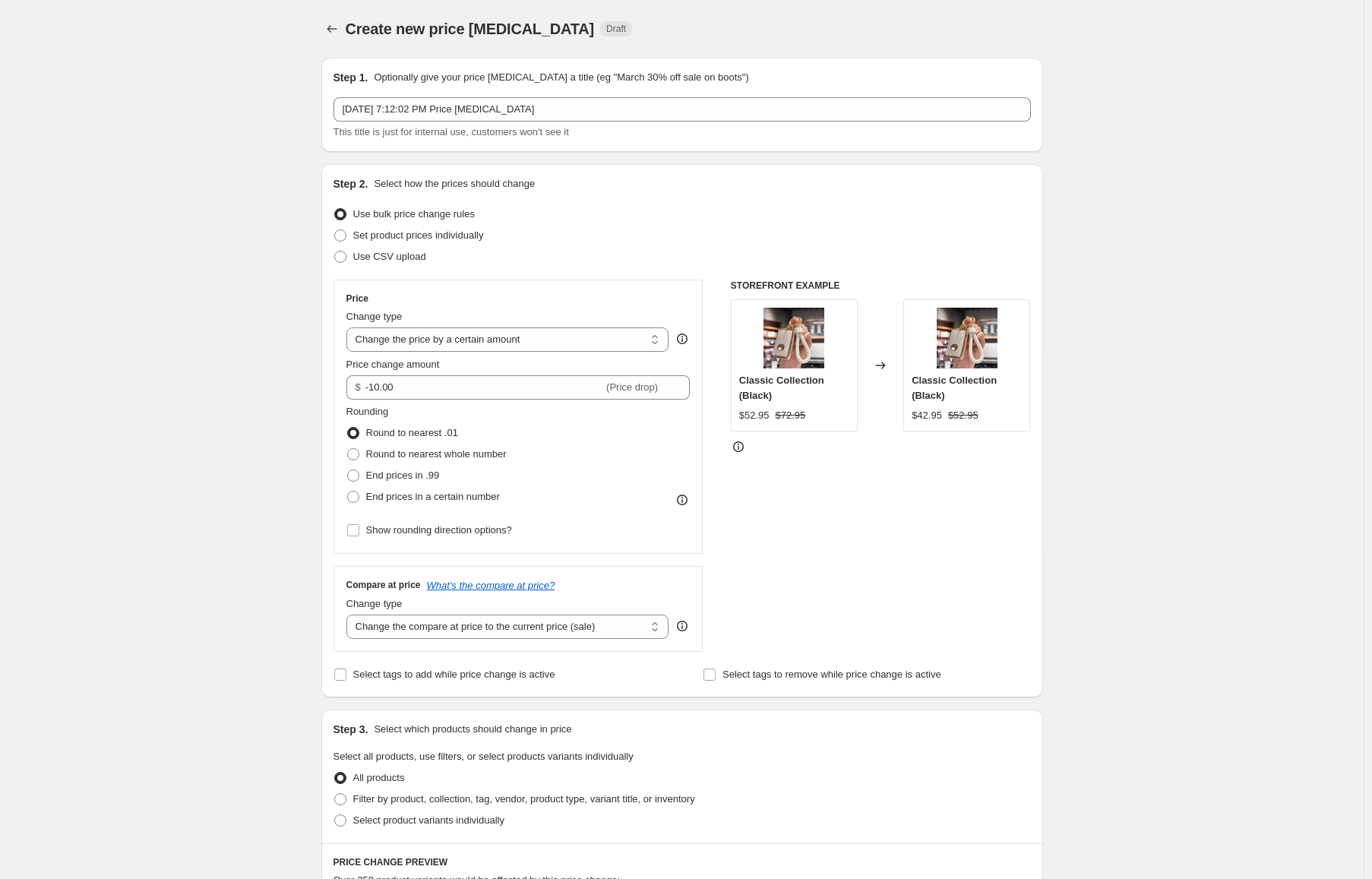
click at [192, 339] on div "Create new price change job. This page is ready Create new price change job Dra…" at bounding box center [681, 759] width 1364 height 1519
click at [377, 386] on input "-10.00" at bounding box center [484, 387] width 238 height 24
drag, startPoint x: 372, startPoint y: 387, endPoint x: 543, endPoint y: 395, distance: 171.2
click at [542, 395] on input "-10.00" at bounding box center [484, 387] width 238 height 24
type input "-5.00"
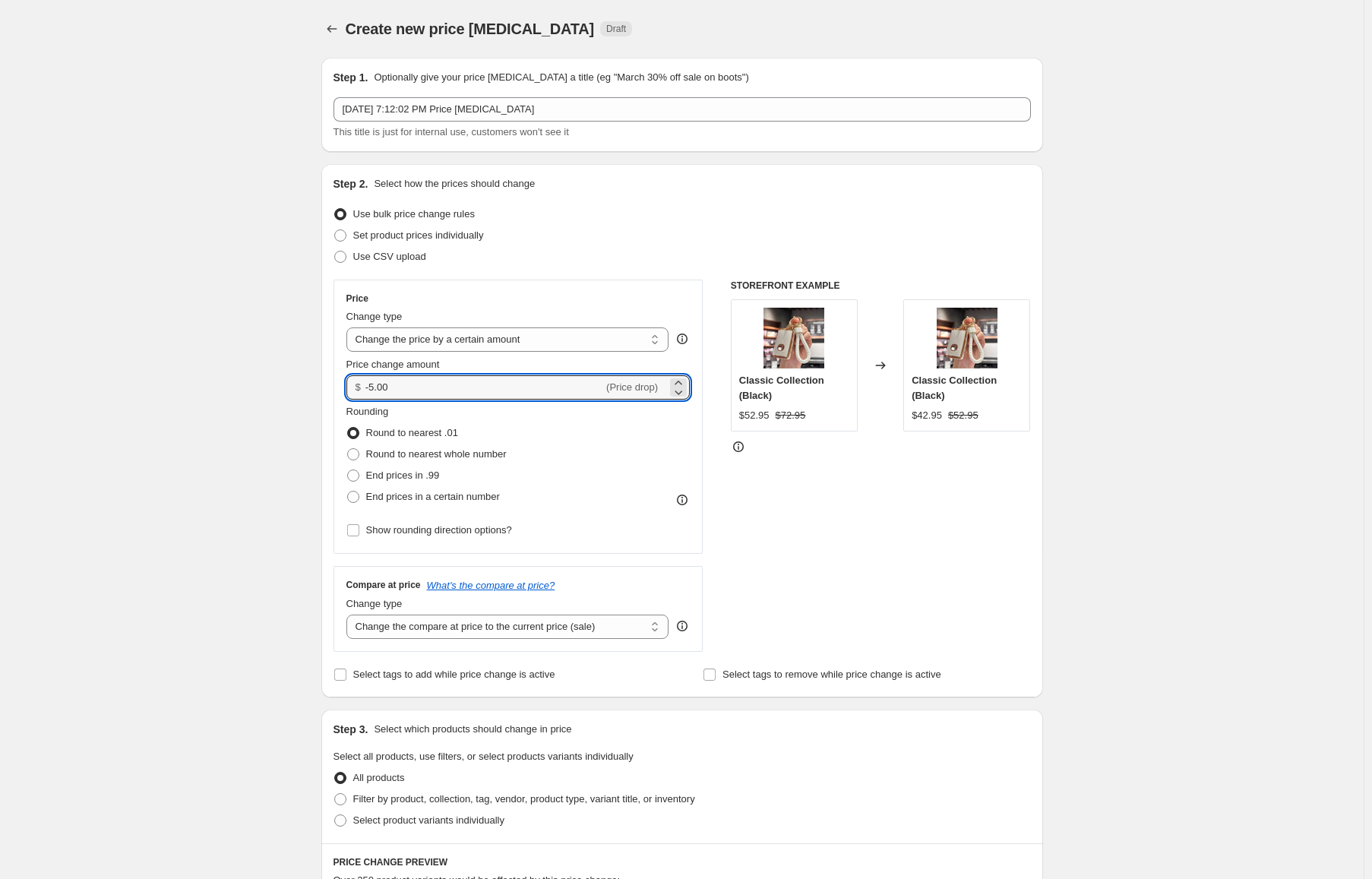
click at [325, 335] on div "Step 2. Select how the prices should change Use bulk price change rules Set pro…" at bounding box center [681, 431] width 722 height 533
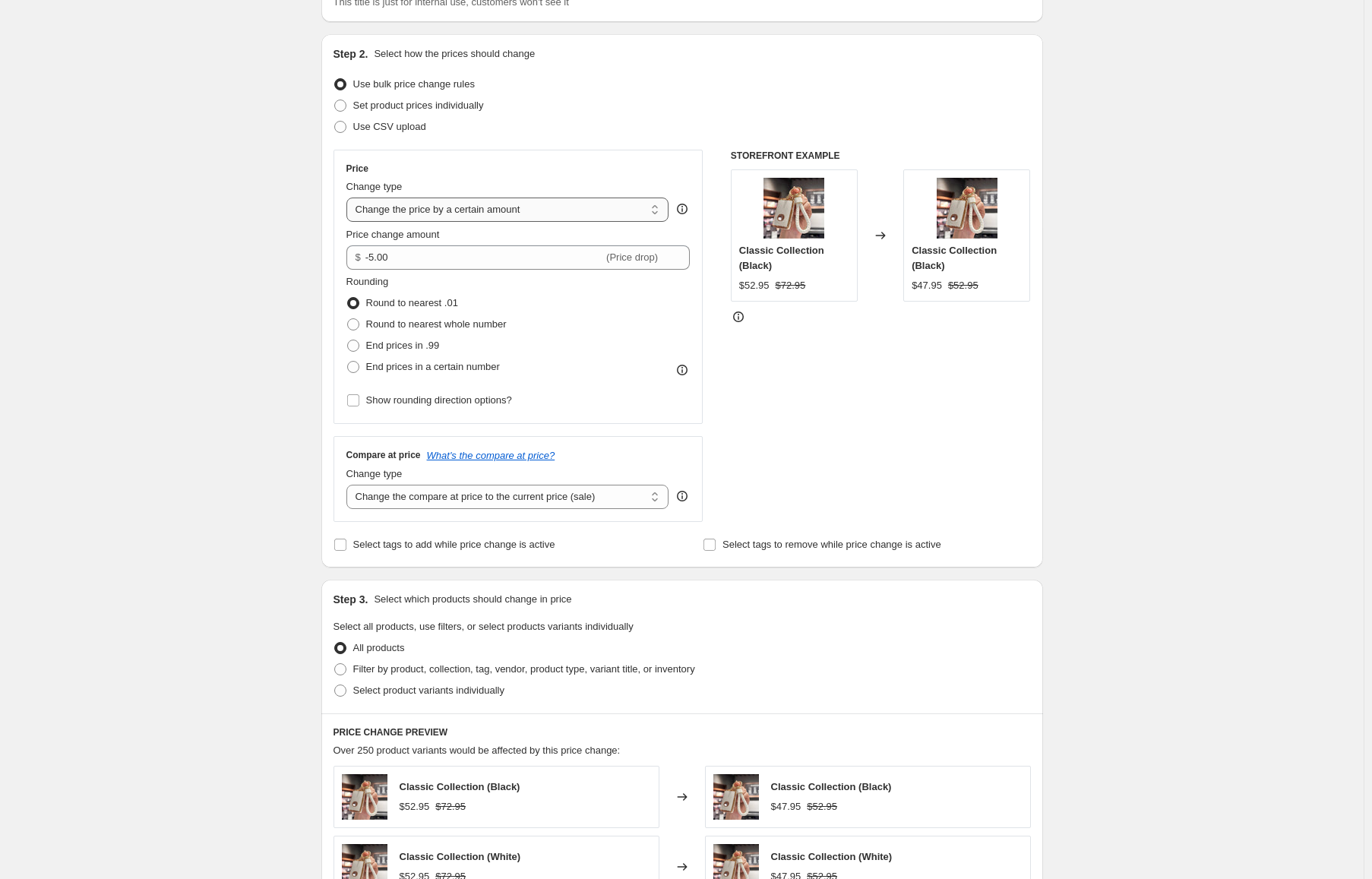
scroll to position [228, 0]
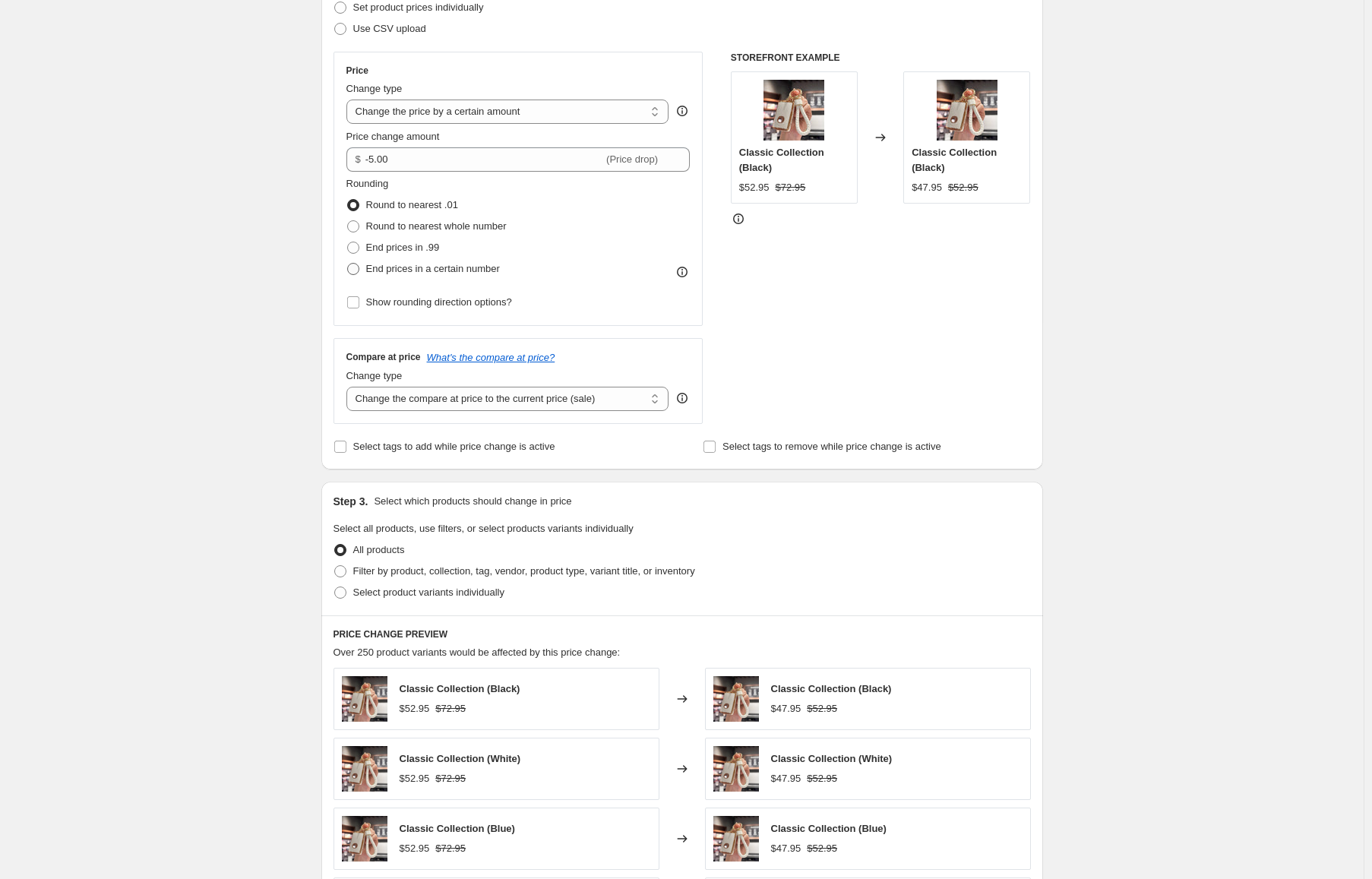
click at [386, 267] on span "End prices in a certain number" at bounding box center [432, 268] width 134 height 11
click at [348, 264] on input "End prices in a certain number" at bounding box center [347, 263] width 1 height 1
radio input "true"
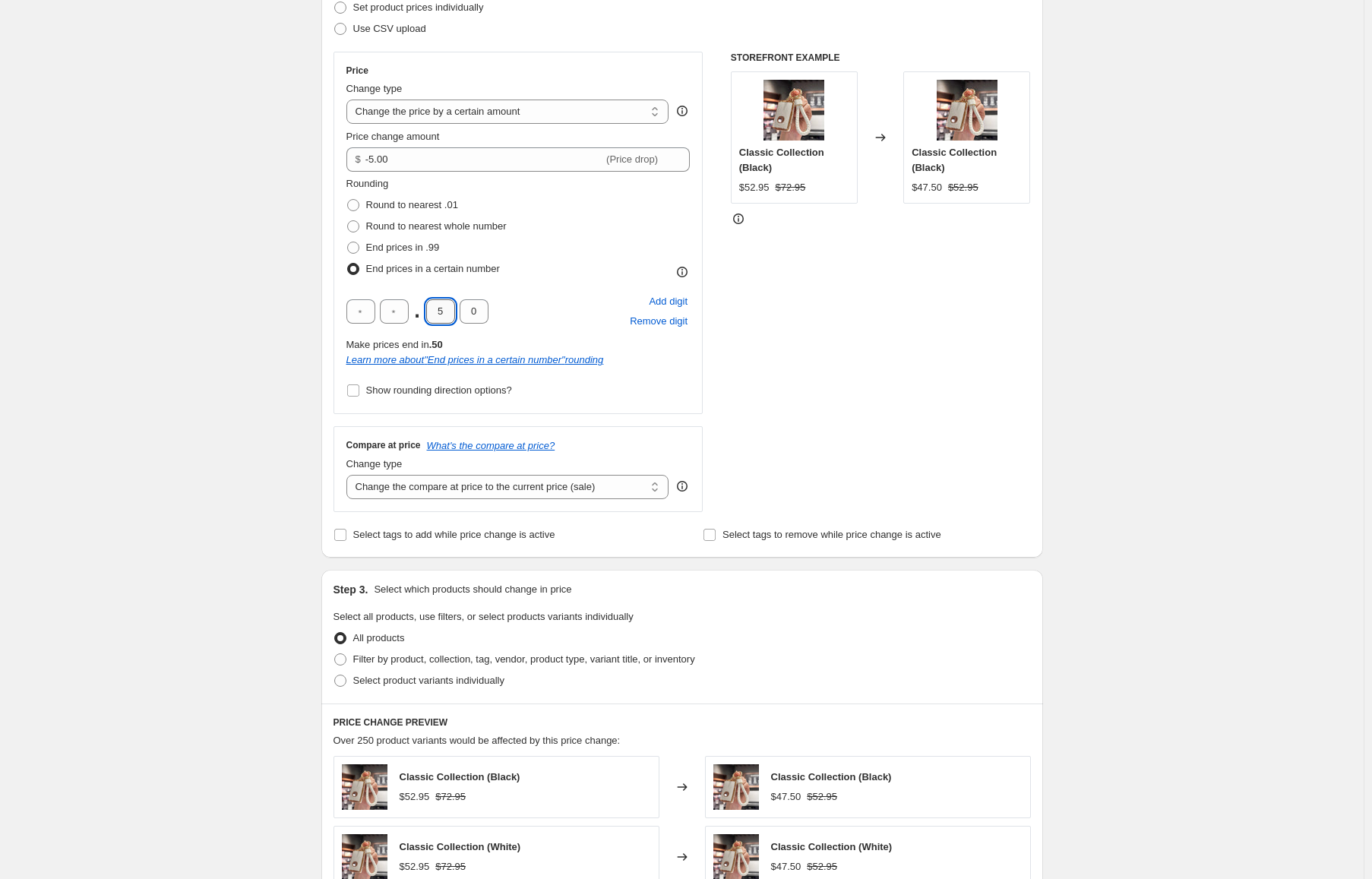
click at [438, 311] on input "5" at bounding box center [440, 312] width 29 height 24
type input "9"
drag, startPoint x: 470, startPoint y: 313, endPoint x: 500, endPoint y: 312, distance: 30.0
click at [500, 312] on div ". 9 0 Add digit Remove digit" at bounding box center [518, 311] width 344 height 40
type input "5"
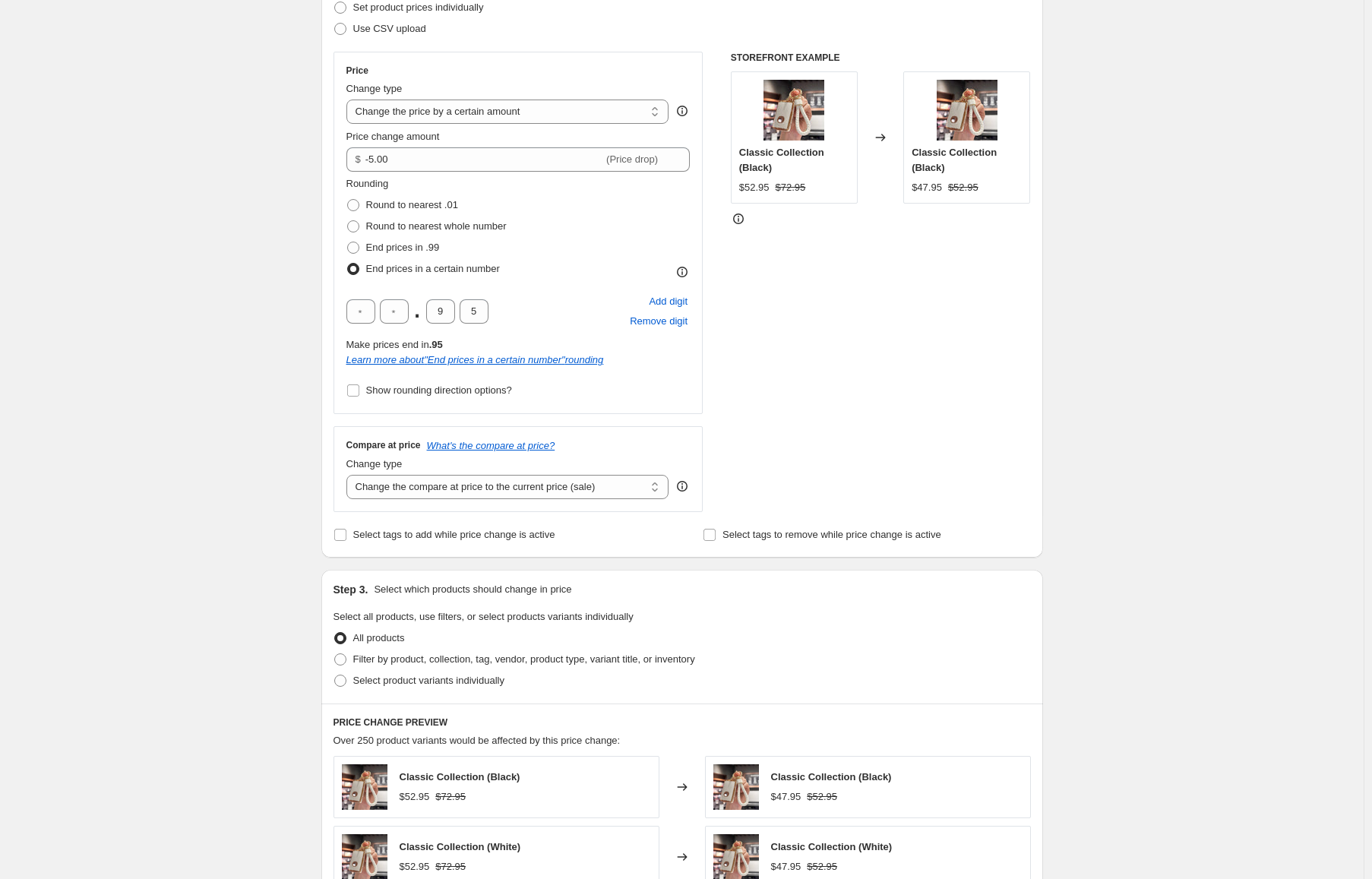
click at [523, 505] on div "Compare at price What's the compare at price? Change type Change the compare at…" at bounding box center [518, 469] width 370 height 85
click at [508, 492] on select "Change the compare at price to the current price (sale) Change the compare at p…" at bounding box center [508, 487] width 323 height 24
select select "no_change"
click at [349, 475] on select "Change the compare at price to the current price (sale) Change the compare at p…" at bounding box center [508, 487] width 323 height 24
click at [108, 516] on div "Create new price change job. This page is ready Create new price change job Dra…" at bounding box center [681, 576] width 1364 height 1607
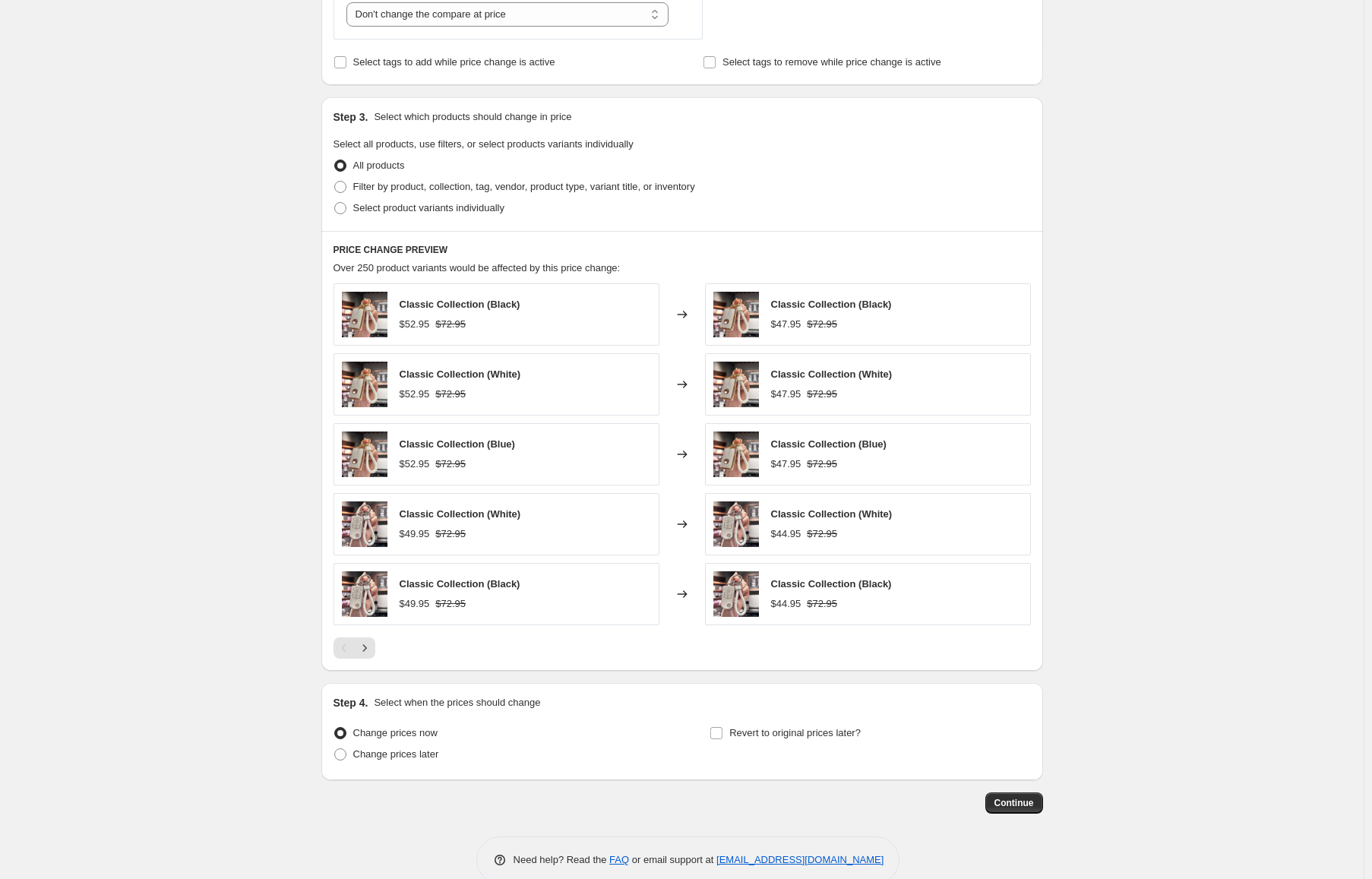
scroll to position [729, 0]
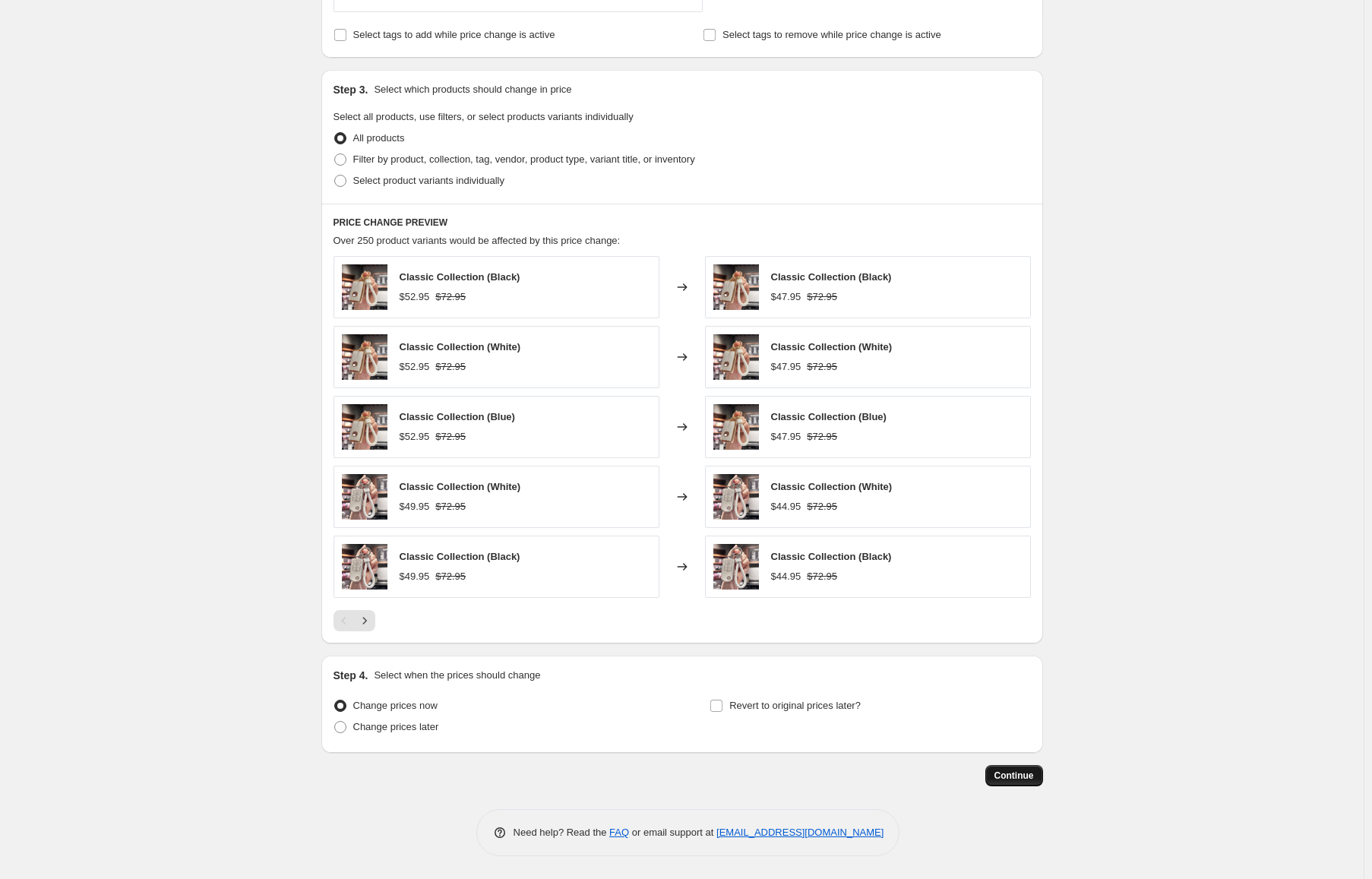
click at [1012, 772] on span "Continue" at bounding box center [1013, 776] width 40 height 12
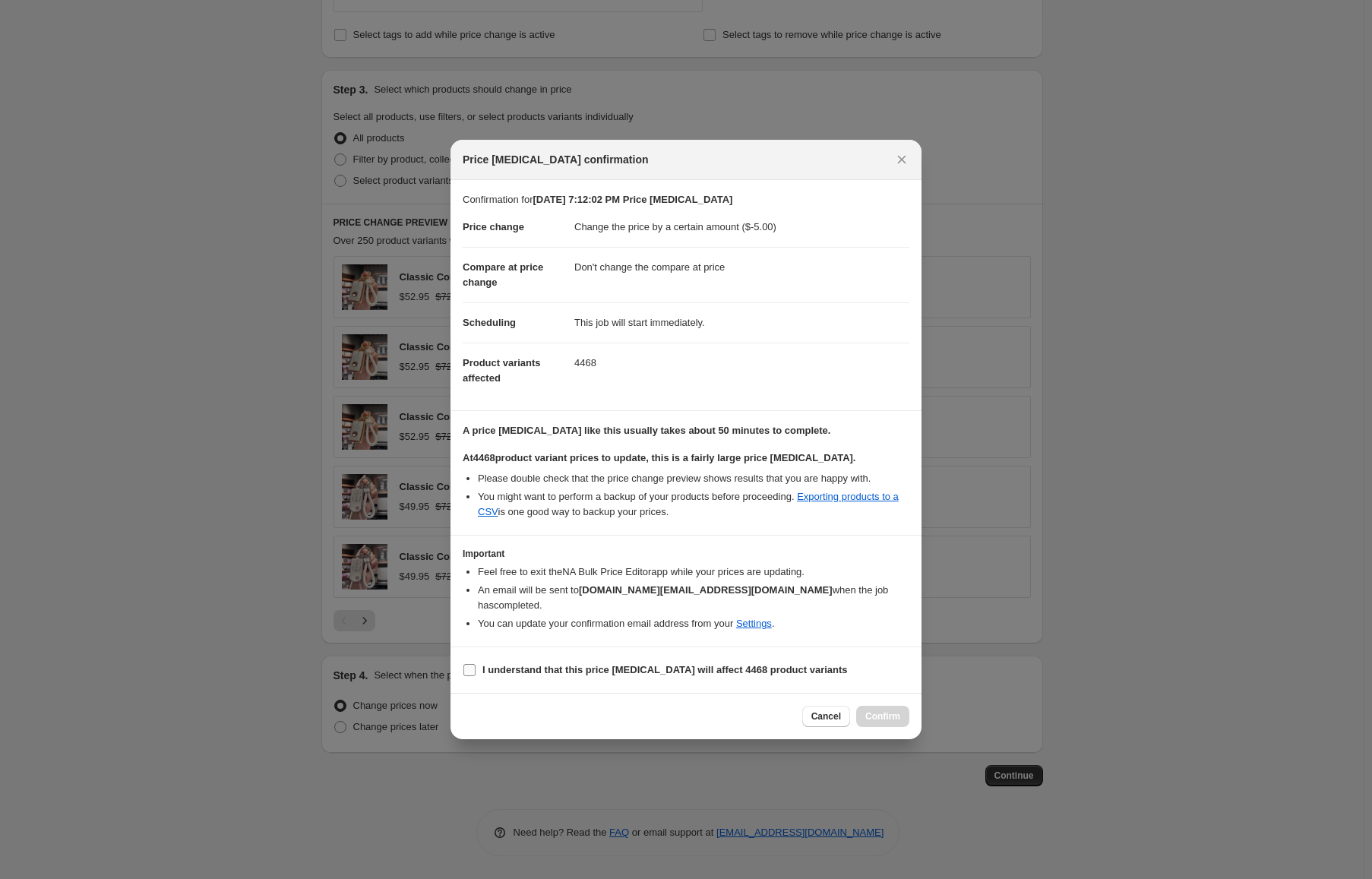
click at [521, 668] on b "I understand that this price change job will affect 4468 product variants" at bounding box center [665, 670] width 365 height 11
click at [476, 668] on input "I understand that this price change job will affect 4468 product variants" at bounding box center [469, 670] width 12 height 12
checkbox input "true"
click at [875, 710] on span "Confirm" at bounding box center [882, 716] width 35 height 12
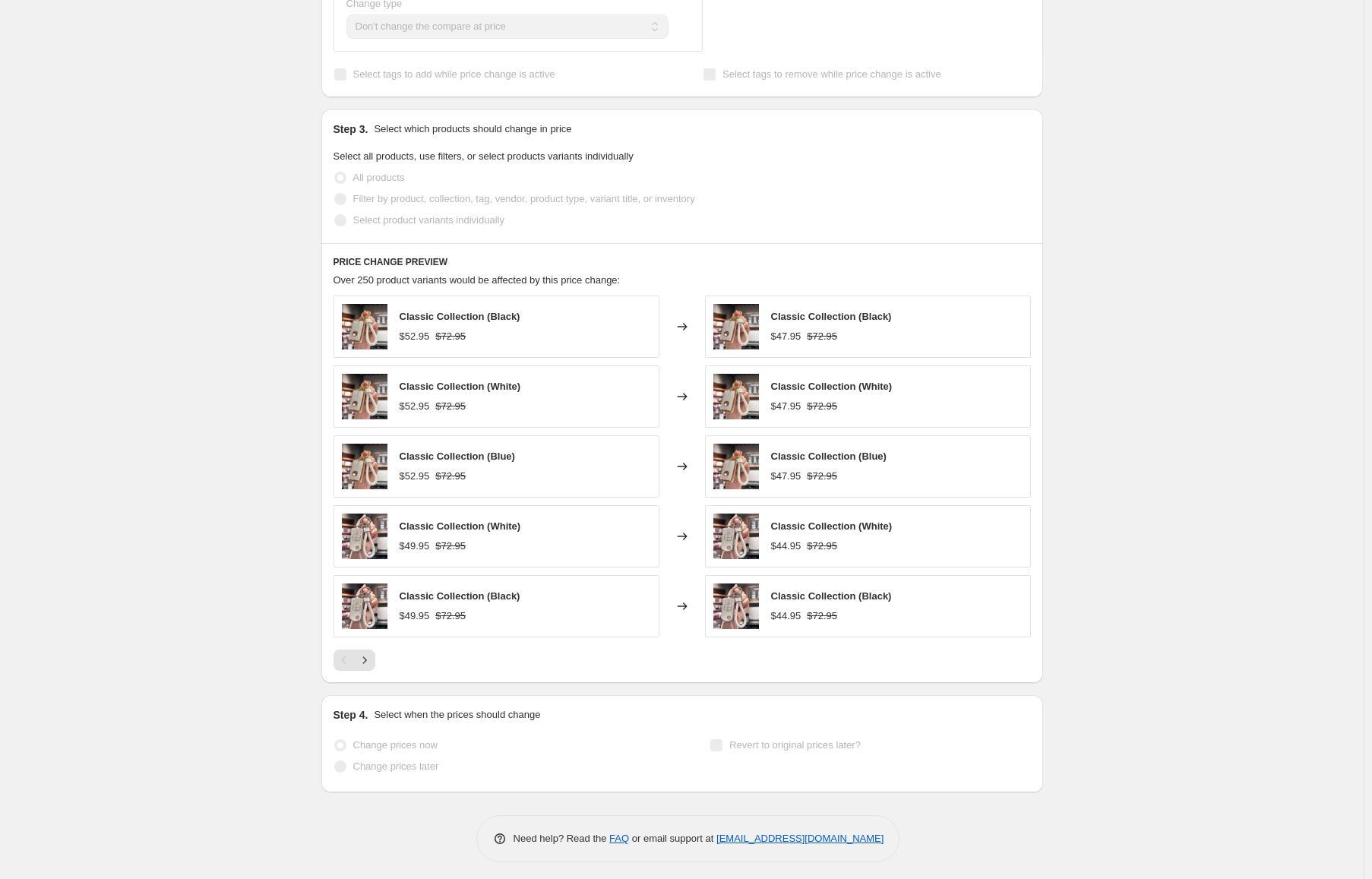
scroll to position [804, 0]
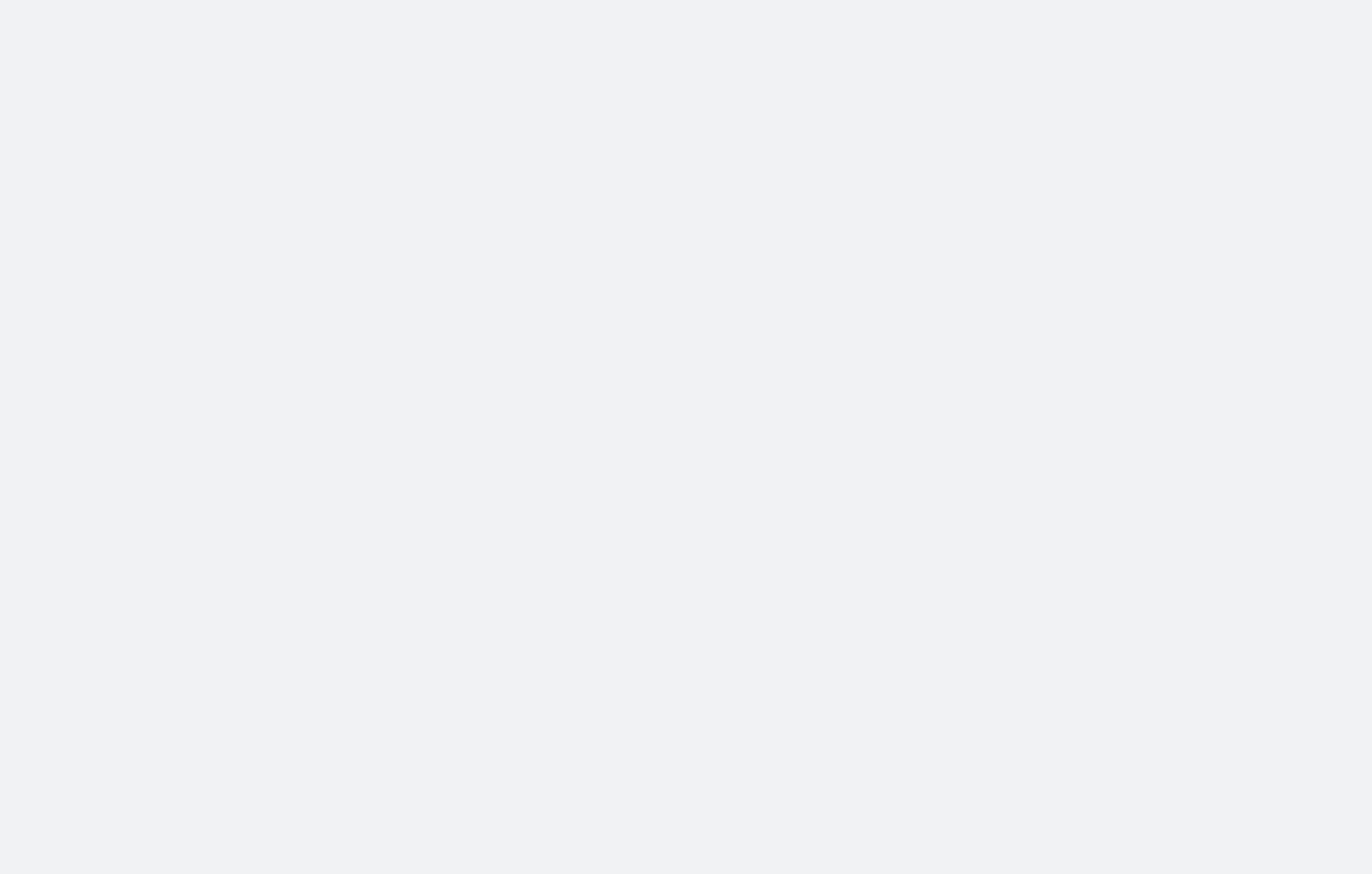
select select "by"
select select "no_change"
select select "by"
select select "no_change"
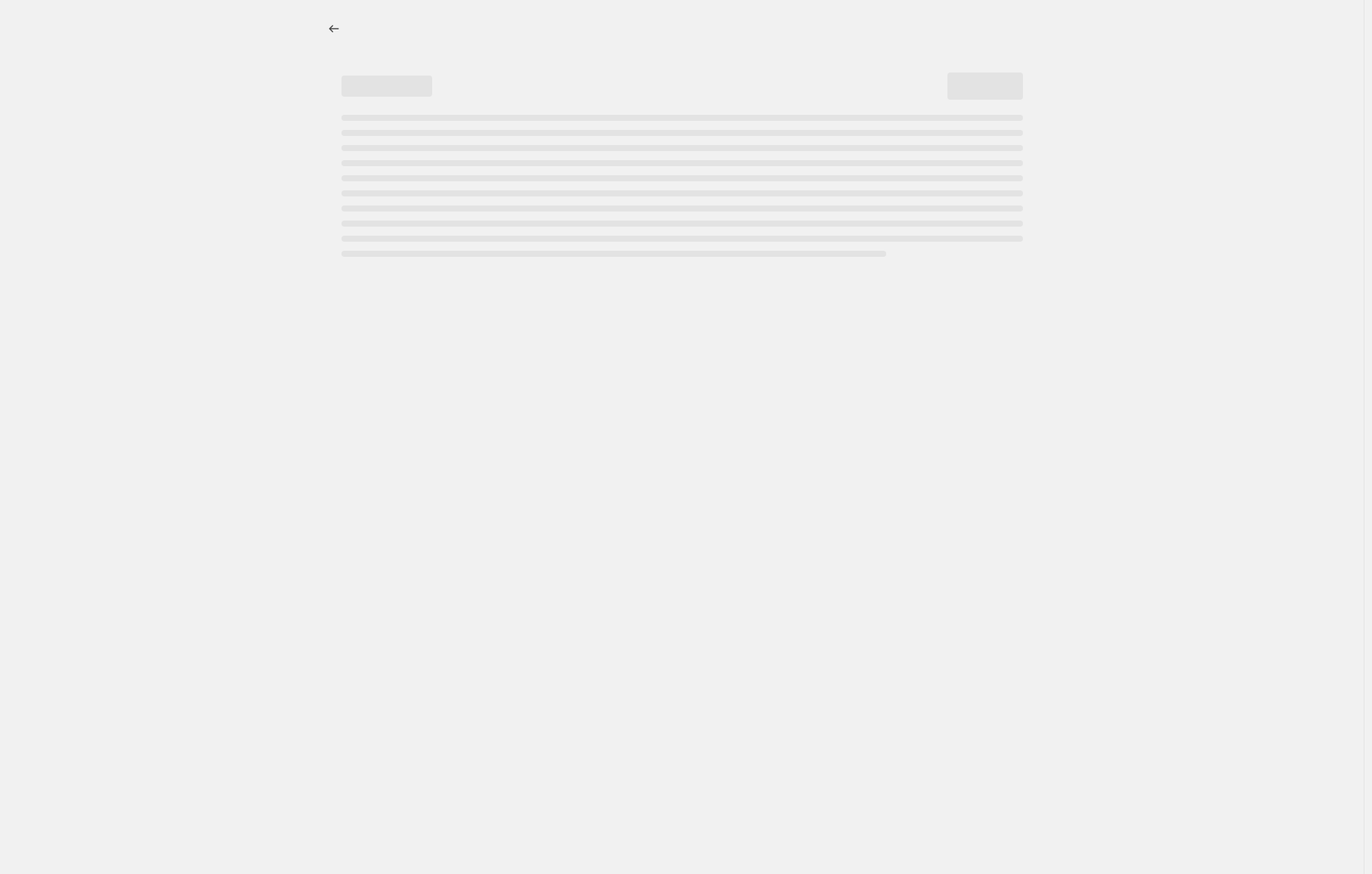
select select "by"
select select "no_change"
